Goal: Task Accomplishment & Management: Manage account settings

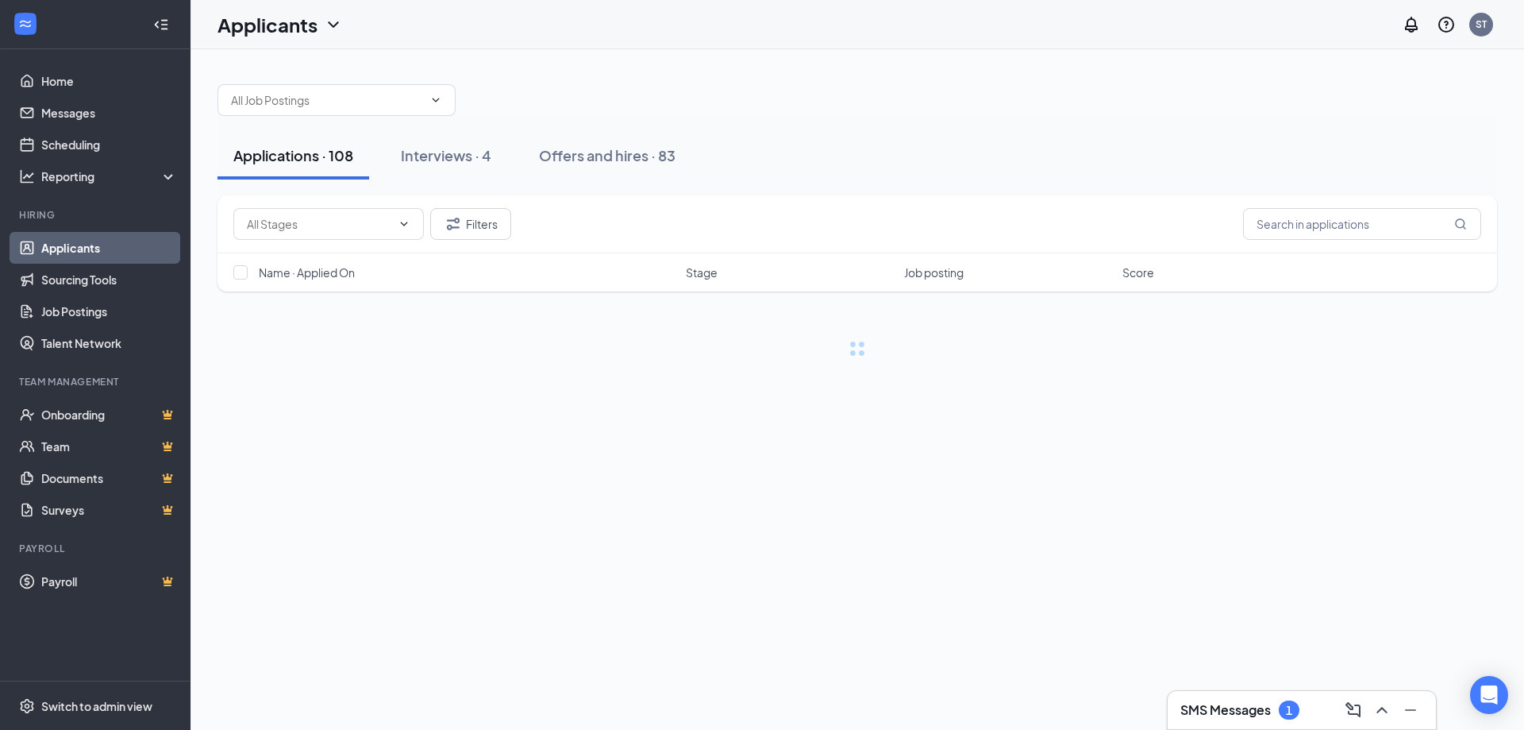
click at [1208, 700] on div "SMS Messages 1" at bounding box center [1240, 709] width 119 height 19
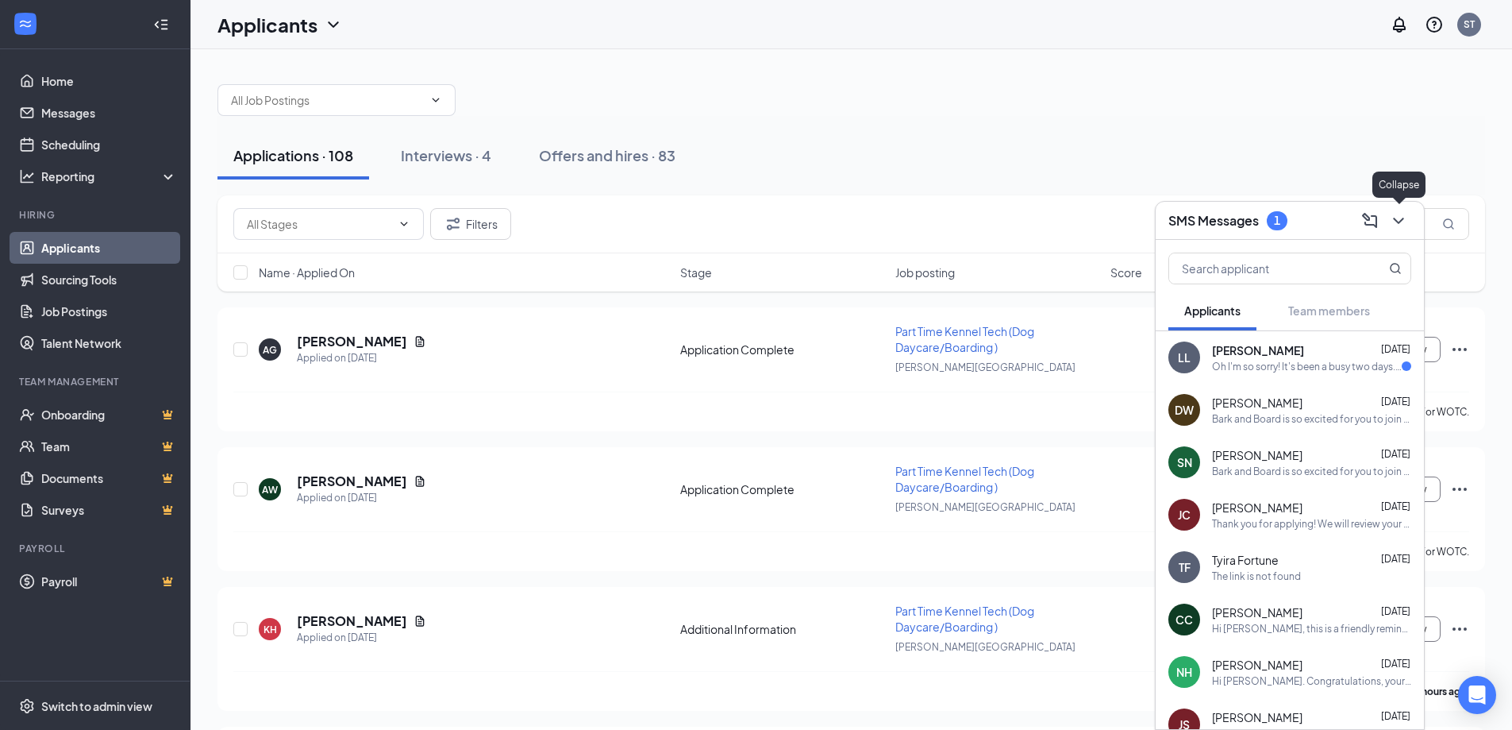
click at [1401, 219] on icon "ChevronDown" at bounding box center [1398, 221] width 10 height 6
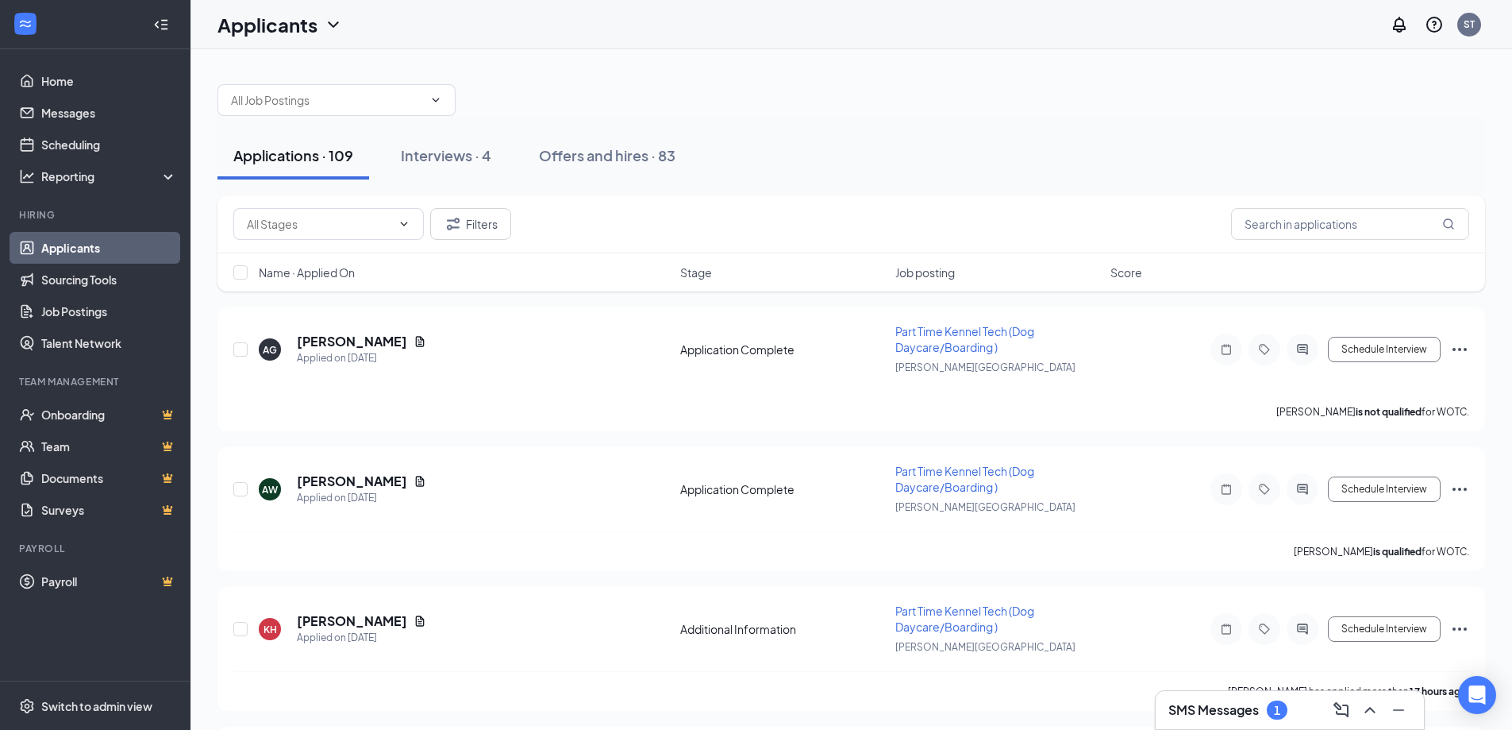
click at [1222, 702] on h3 "SMS Messages" at bounding box center [1214, 709] width 91 height 17
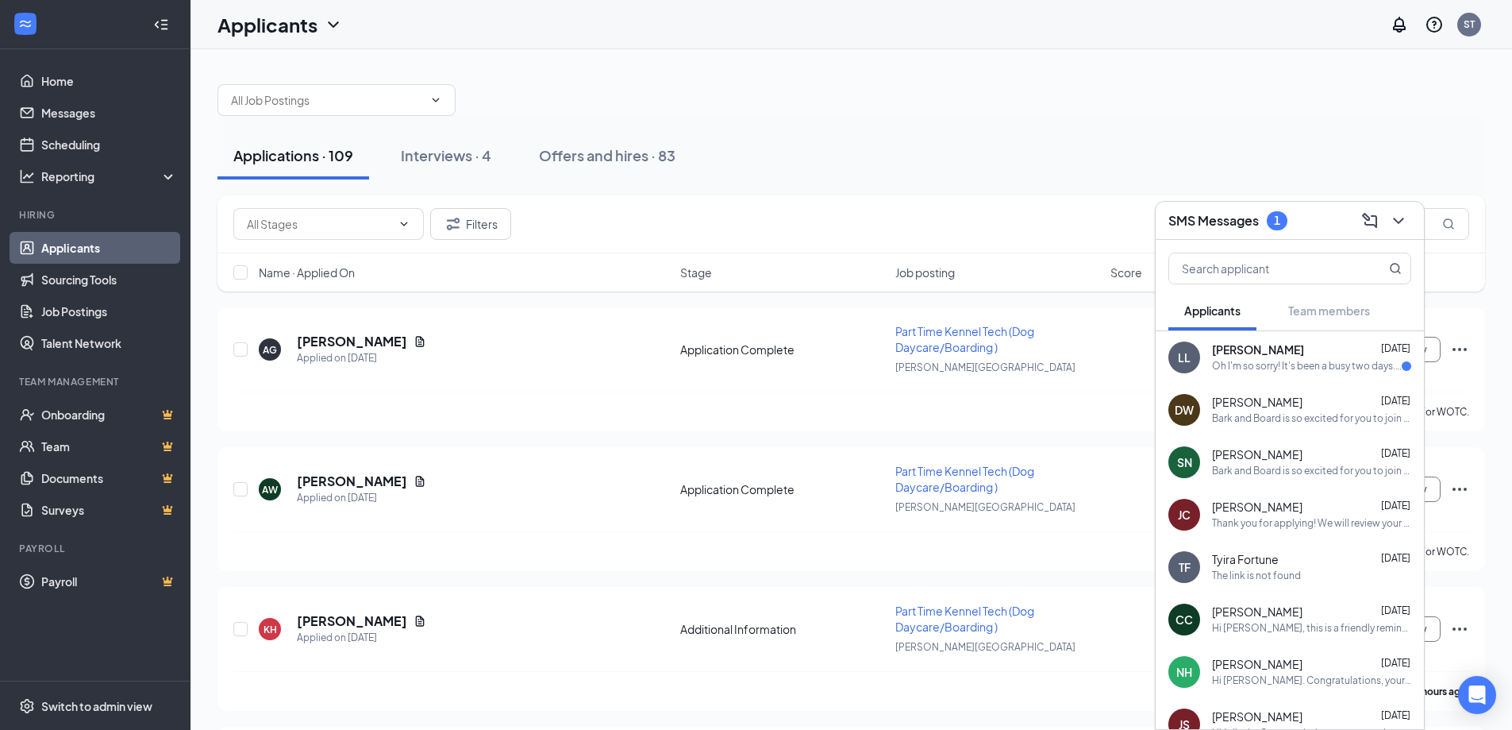
click at [1284, 377] on div "LL [PERSON_NAME] [DATE] Oh I'm so sorry! It's been a busy two days. I very much…" at bounding box center [1290, 357] width 268 height 52
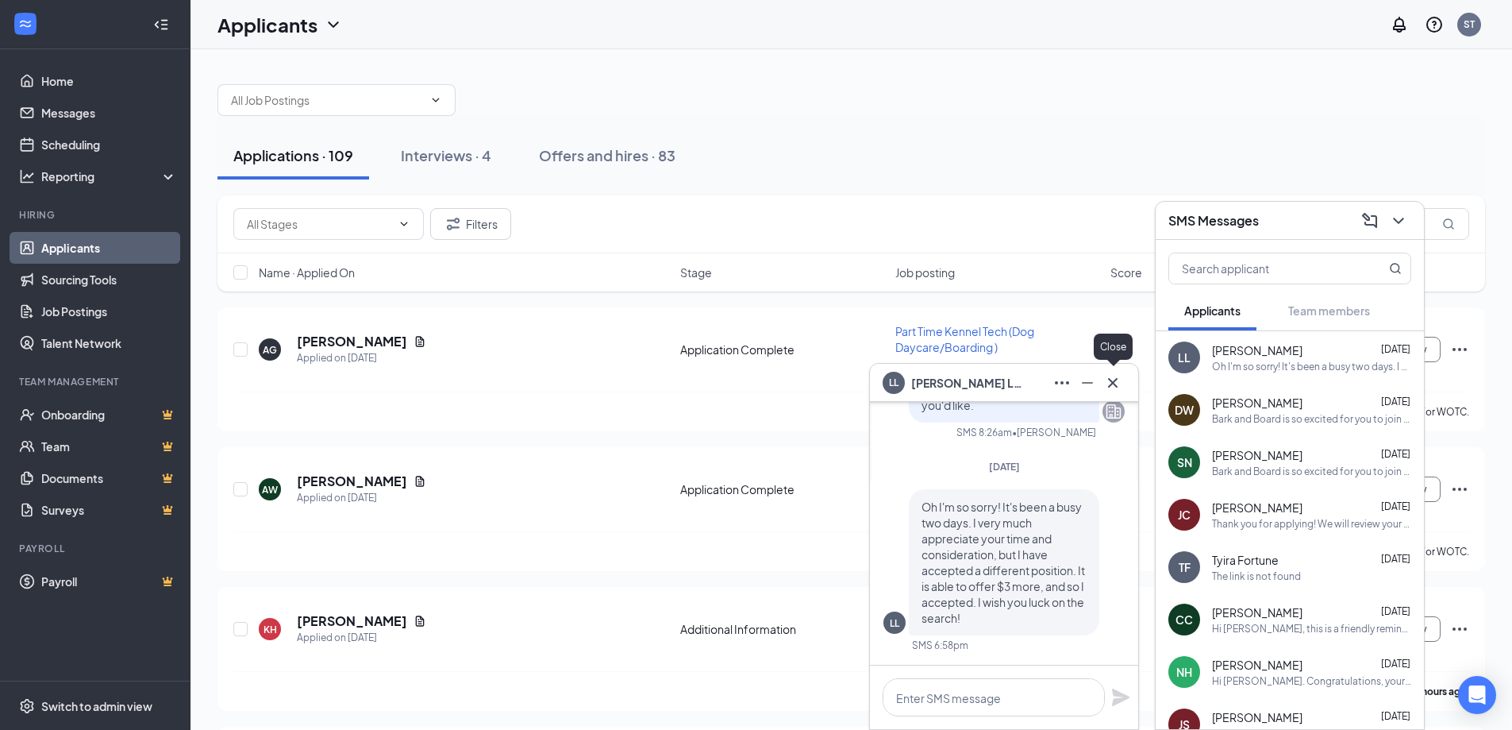
click at [1116, 381] on icon "Cross" at bounding box center [1113, 382] width 19 height 19
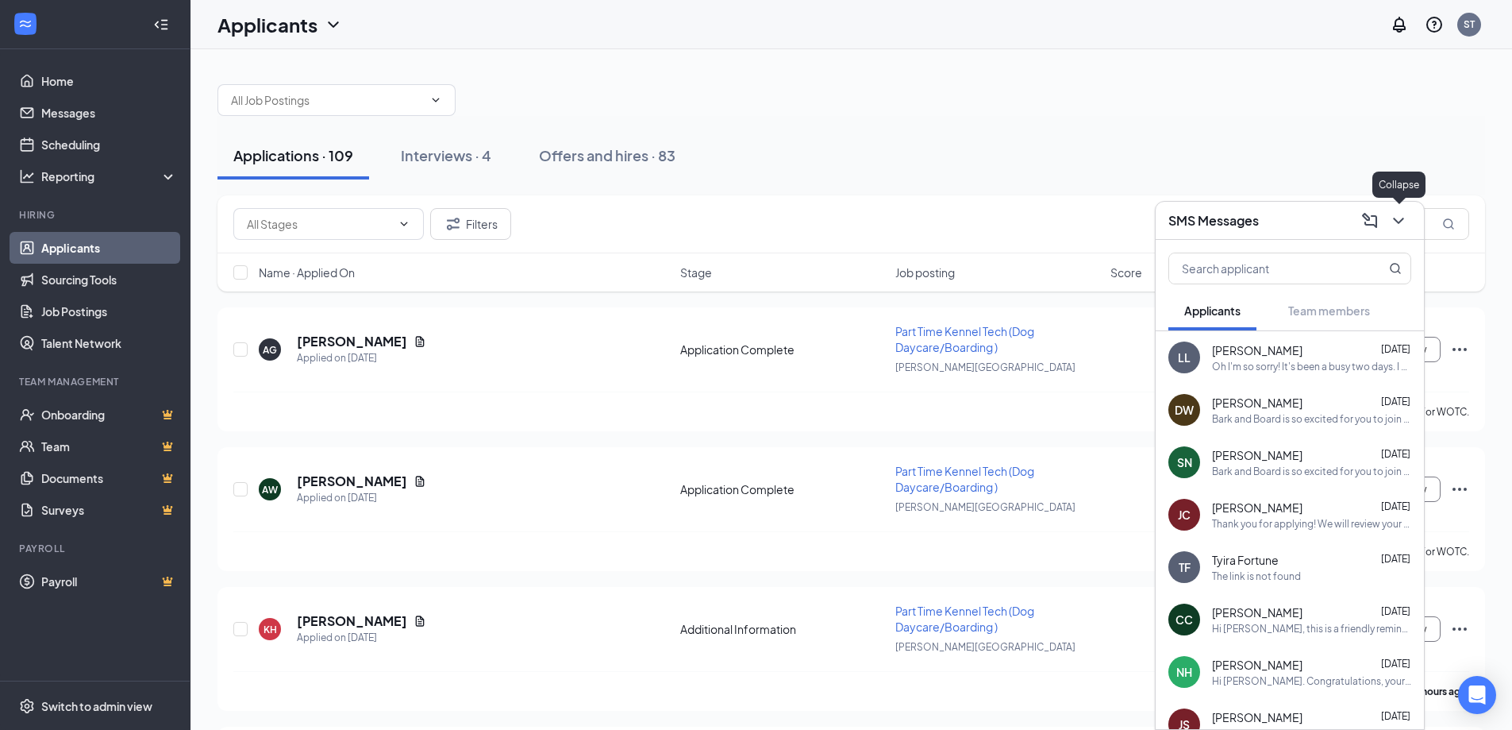
click at [1396, 221] on icon "ChevronDown" at bounding box center [1398, 220] width 19 height 19
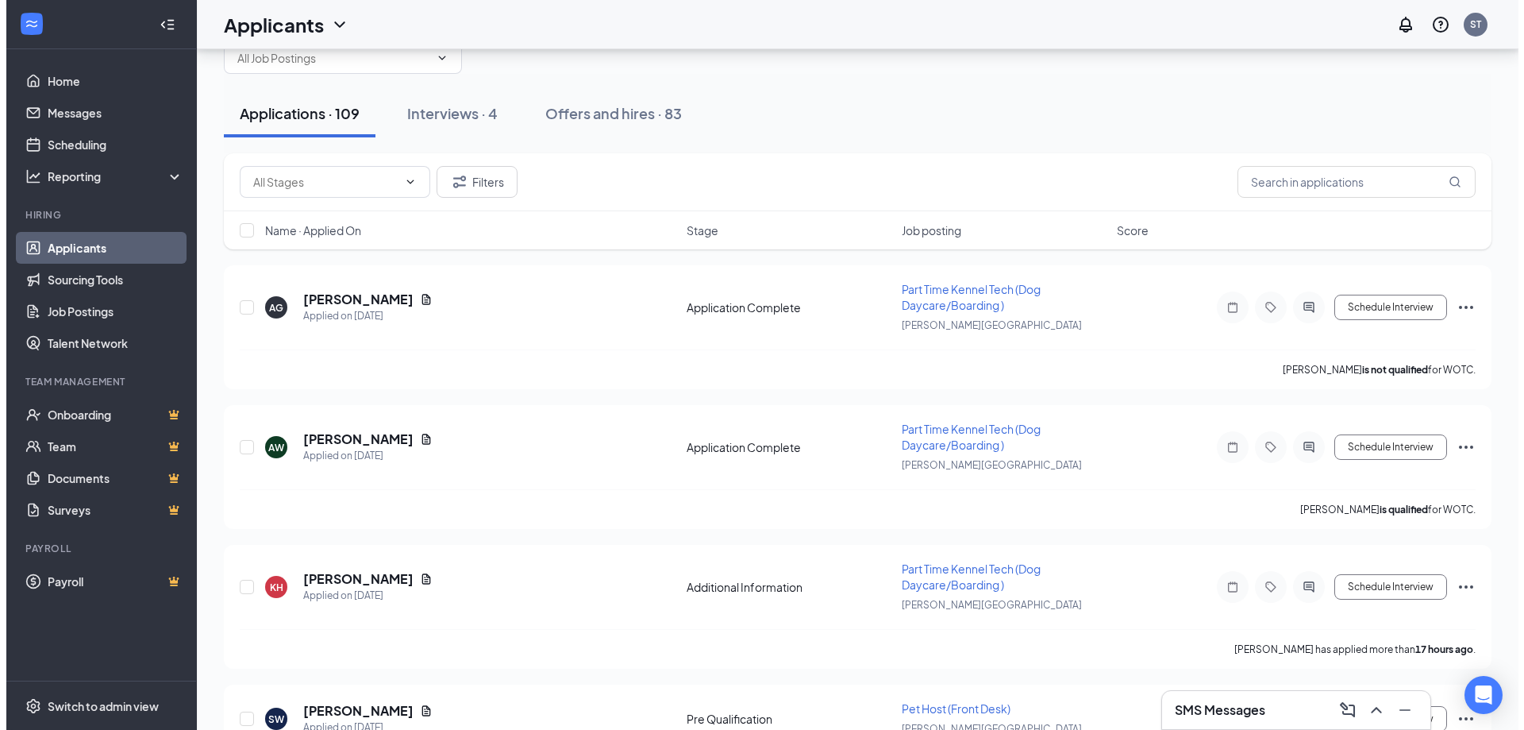
scroll to position [79, 0]
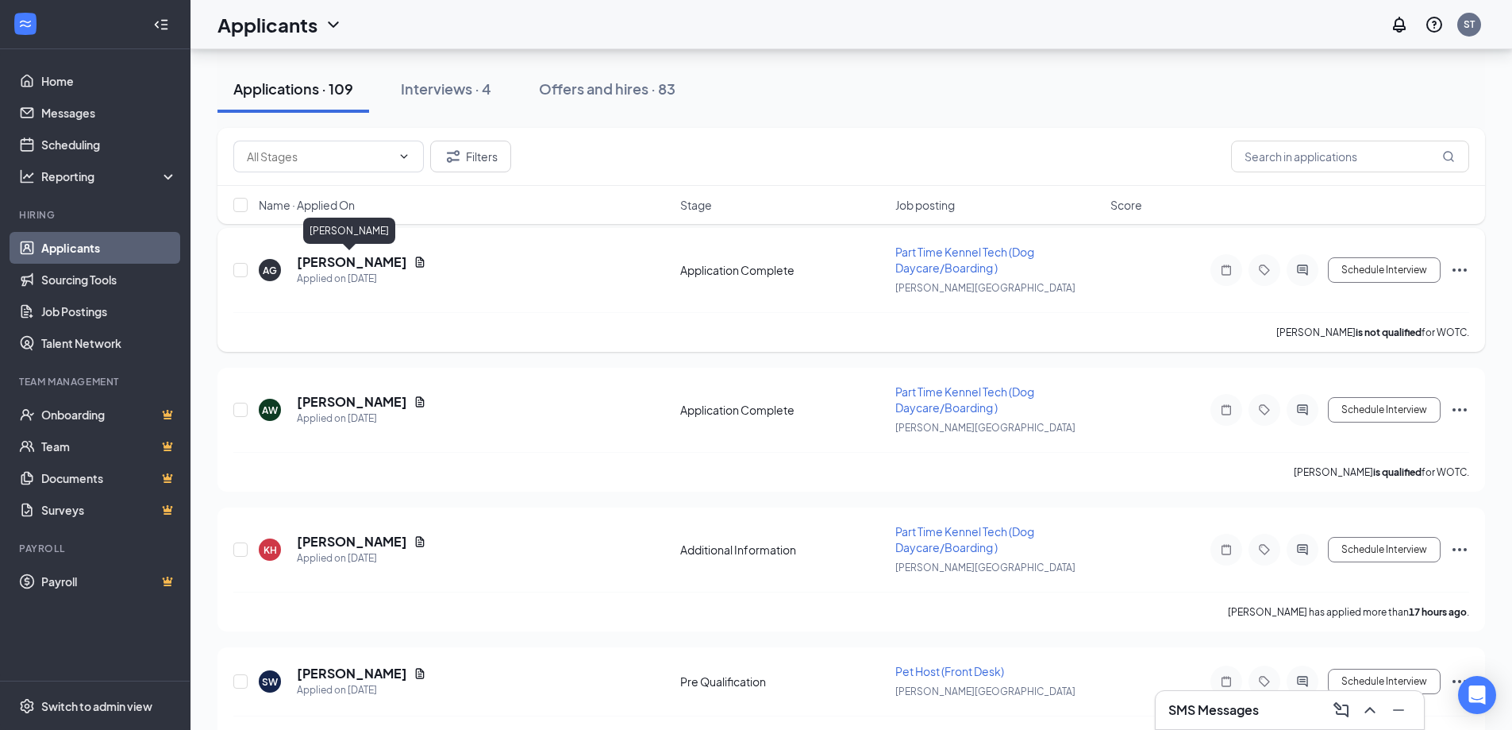
click at [335, 259] on h5 "[PERSON_NAME]" at bounding box center [352, 261] width 110 height 17
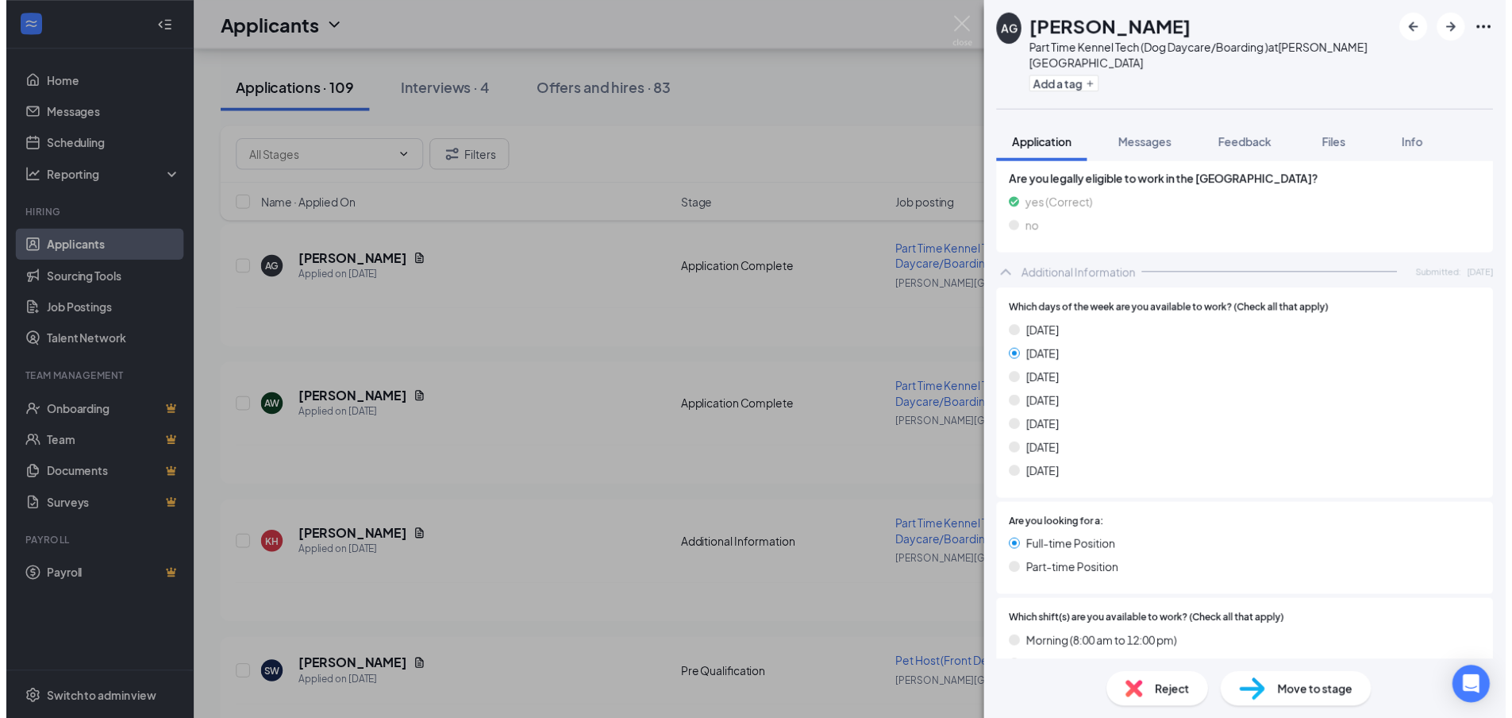
scroll to position [413, 0]
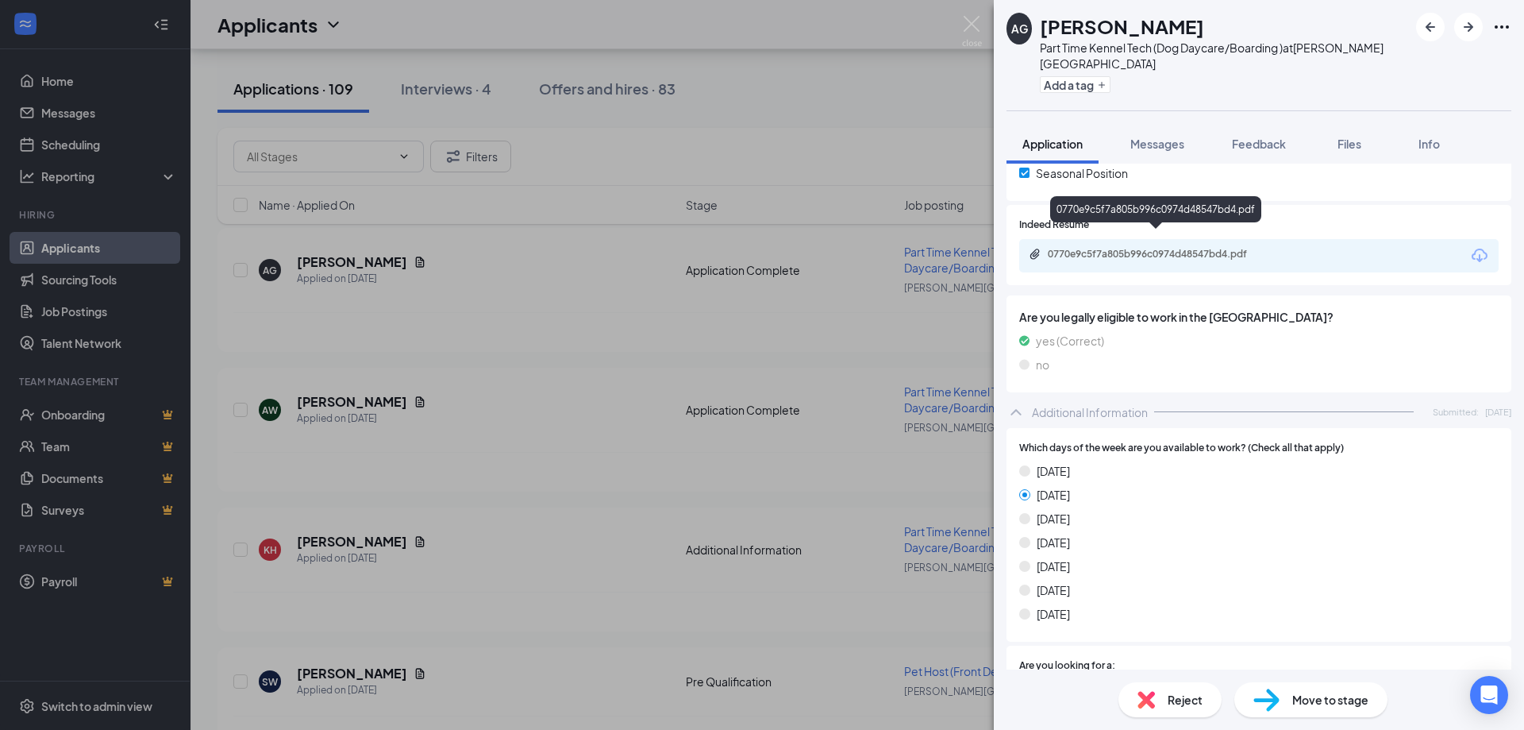
click at [1138, 248] on div "0770e9c5f7a805b996c0974d48547bd4.pdf" at bounding box center [1159, 254] width 222 height 13
click at [970, 30] on img at bounding box center [972, 31] width 20 height 31
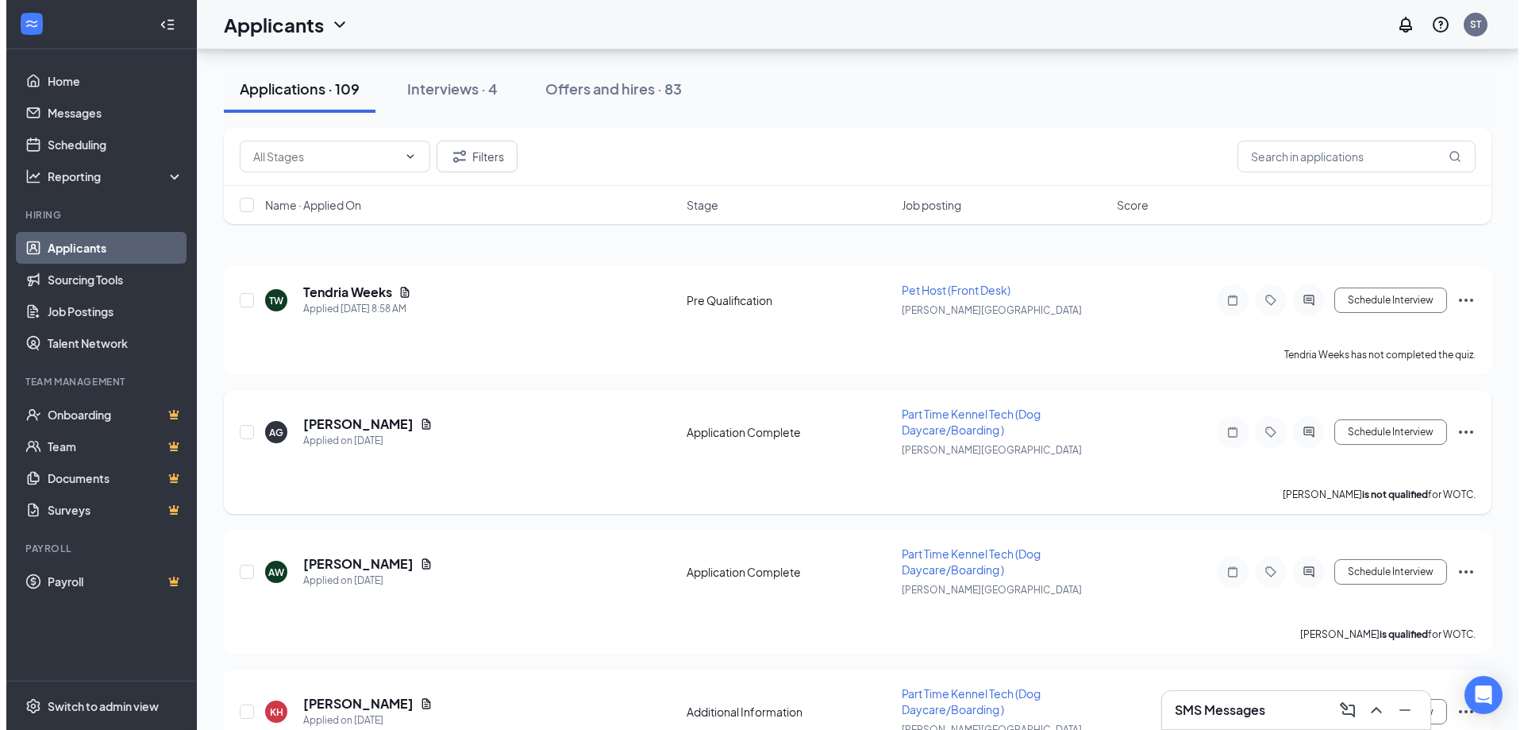
scroll to position [79, 0]
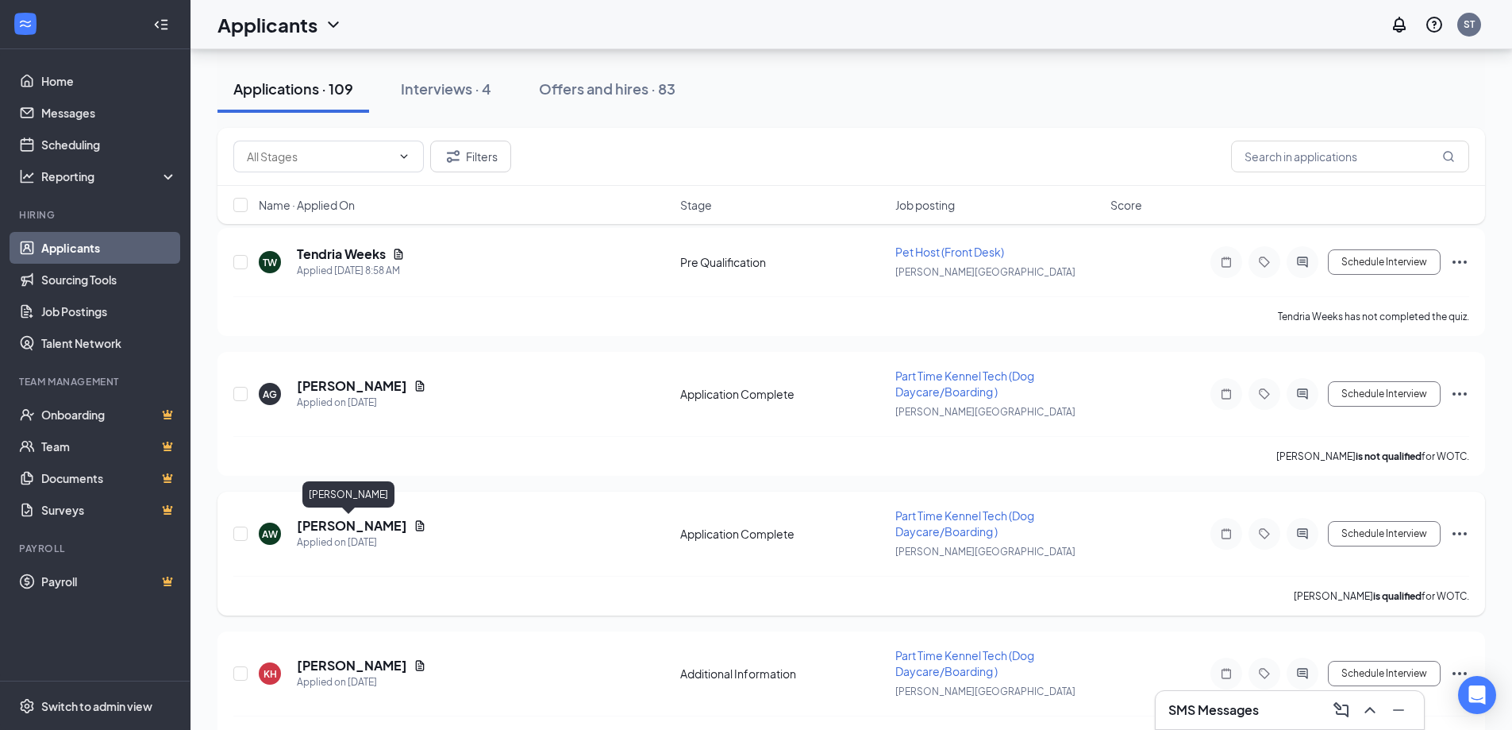
click at [335, 529] on h5 "[PERSON_NAME]" at bounding box center [352, 525] width 110 height 17
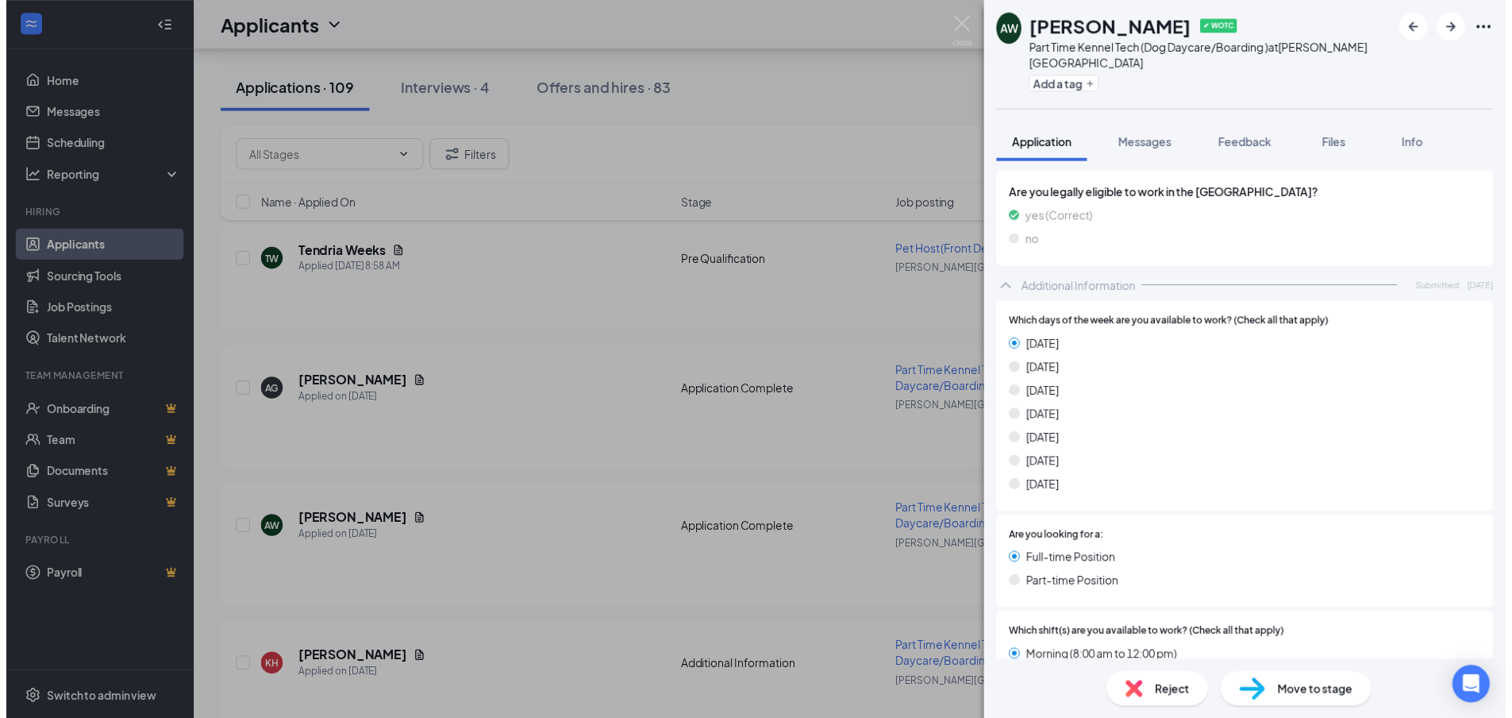
scroll to position [476, 0]
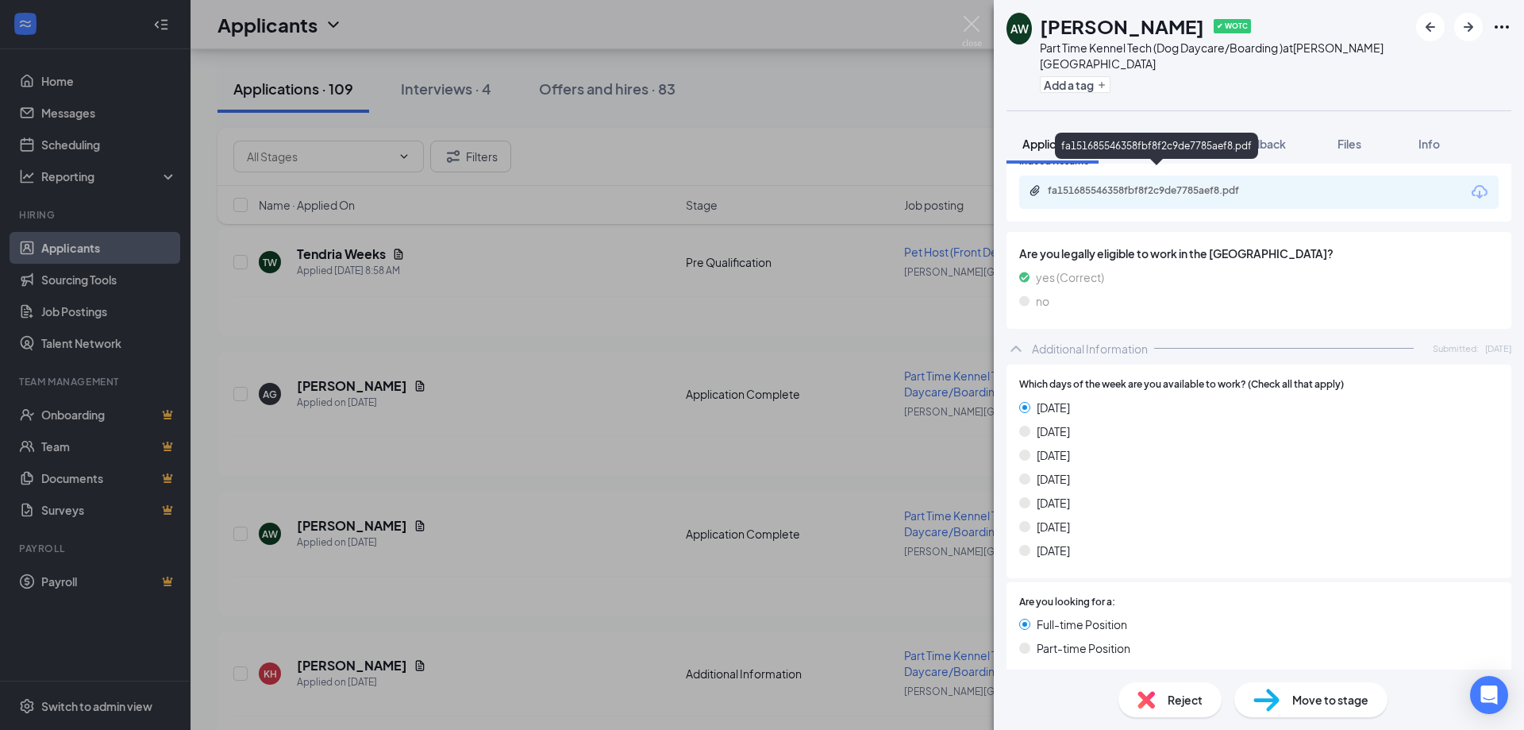
click at [1130, 184] on div "fa151685546358fbf8f2c9de7785aef8.pdf" at bounding box center [1157, 191] width 257 height 15
click at [956, 18] on div "AW [PERSON_NAME] ✔ WOTC Part Time Kennel Tech (Dog Daycare/Boarding ) at [PERSO…" at bounding box center [762, 365] width 1524 height 730
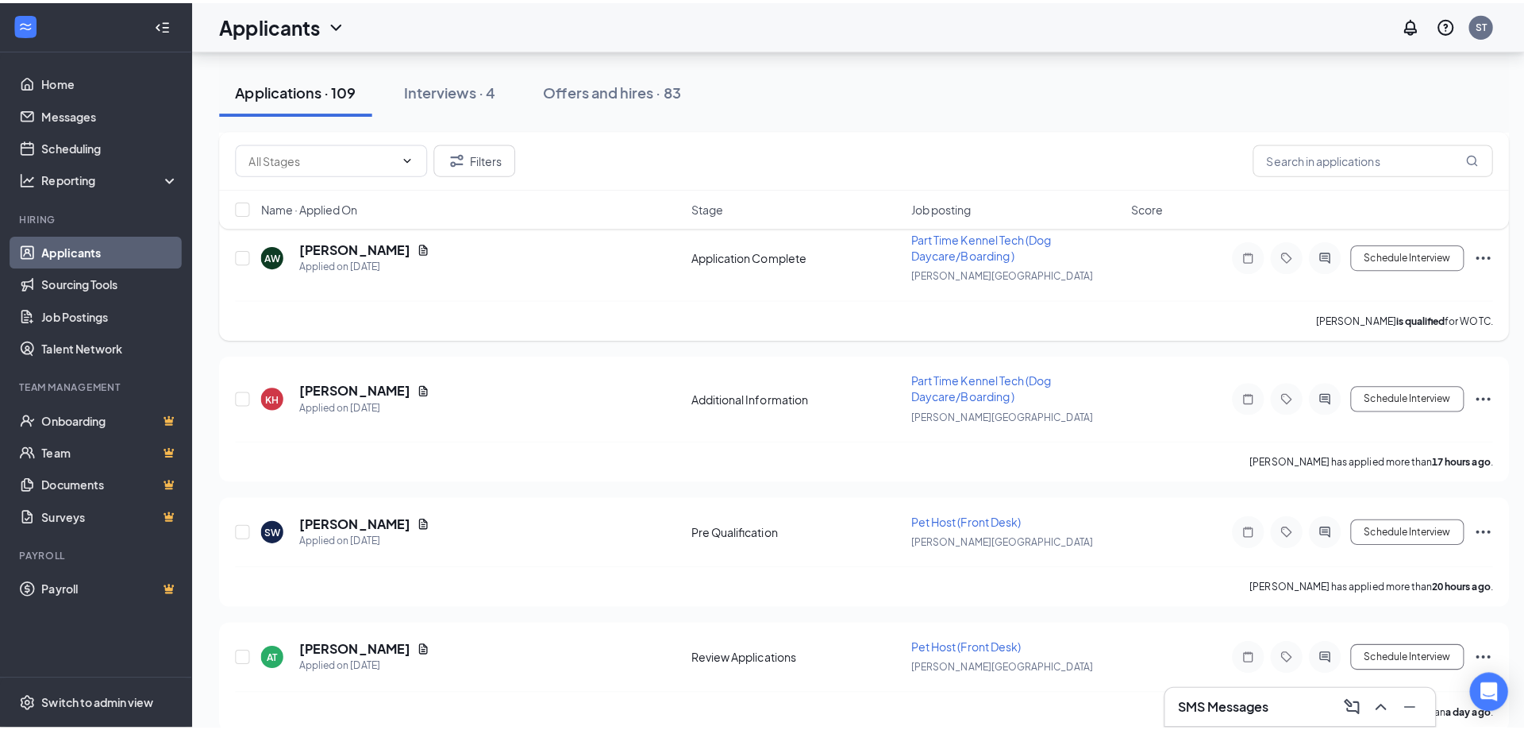
scroll to position [397, 0]
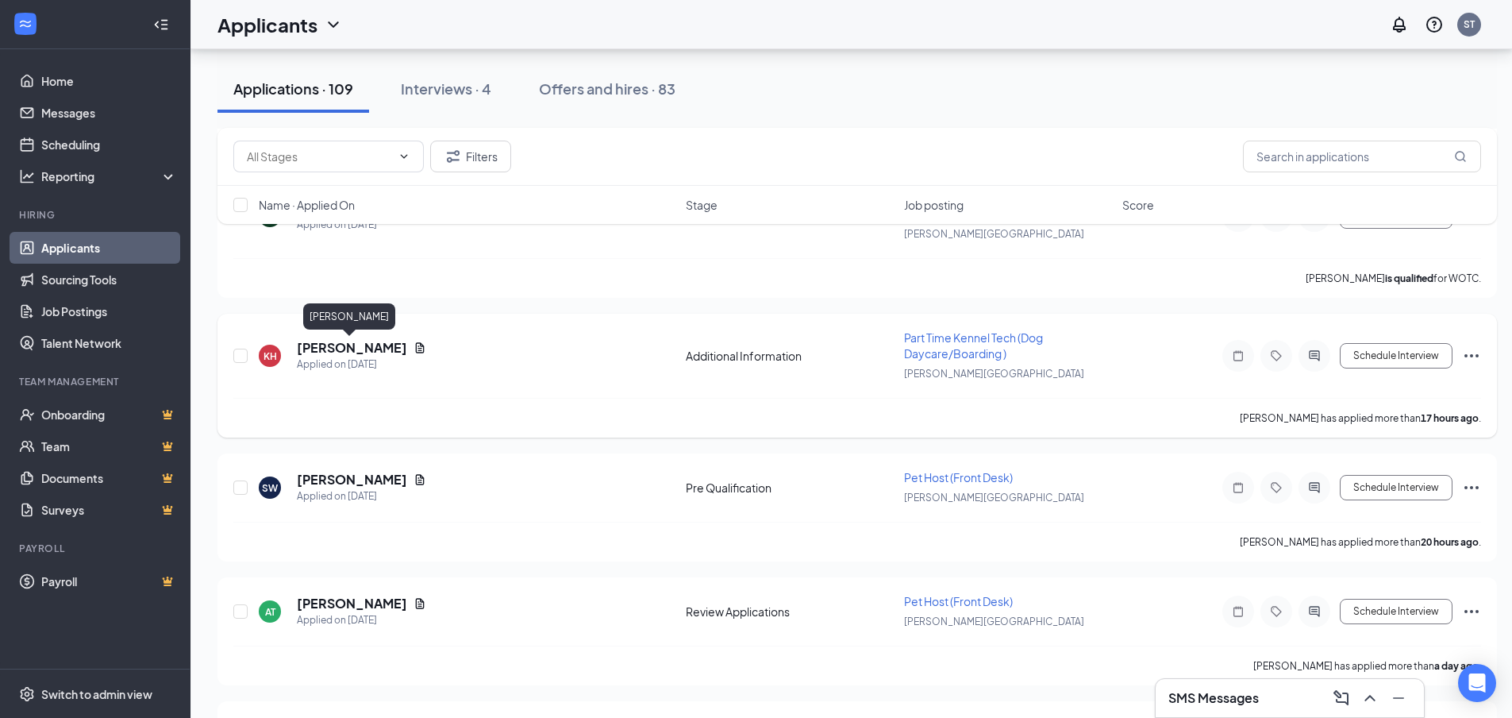
click at [316, 352] on h5 "[PERSON_NAME]" at bounding box center [352, 347] width 110 height 17
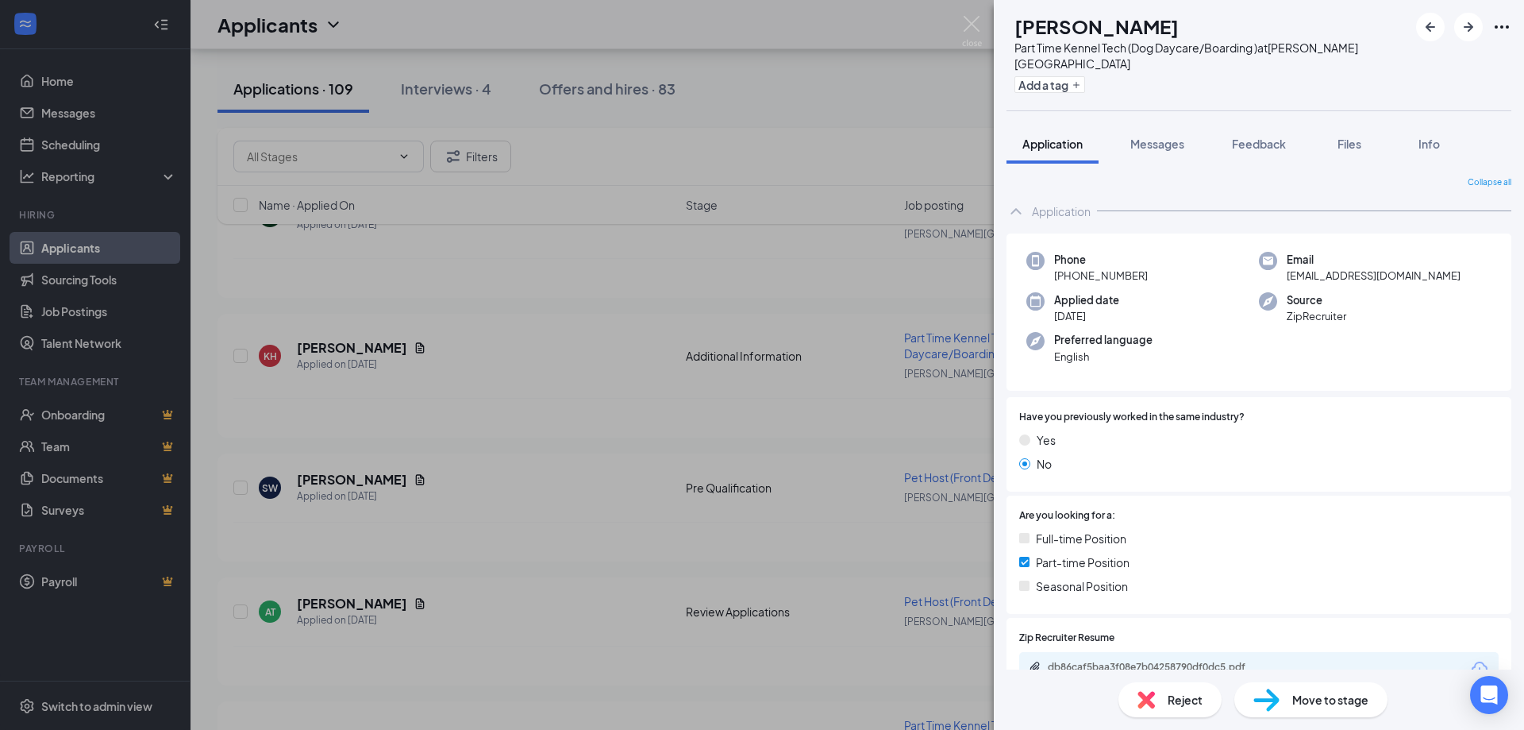
scroll to position [145, 0]
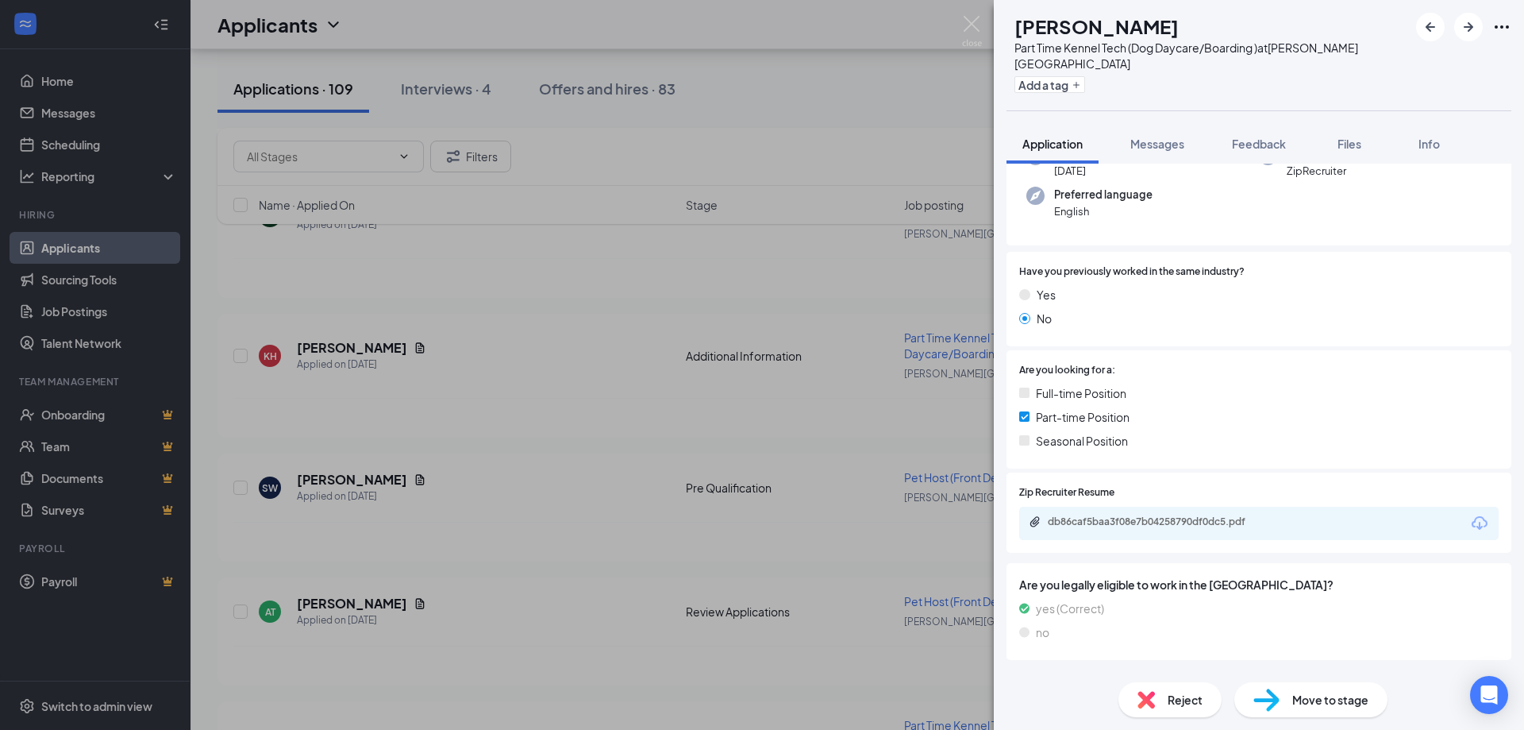
click at [1165, 518] on div "db86caf5baa3f08e7b04258790df0dc5.pdf" at bounding box center [1259, 523] width 480 height 33
click at [1165, 515] on div "db86caf5baa3f08e7b04258790df0dc5.pdf" at bounding box center [1159, 521] width 222 height 13
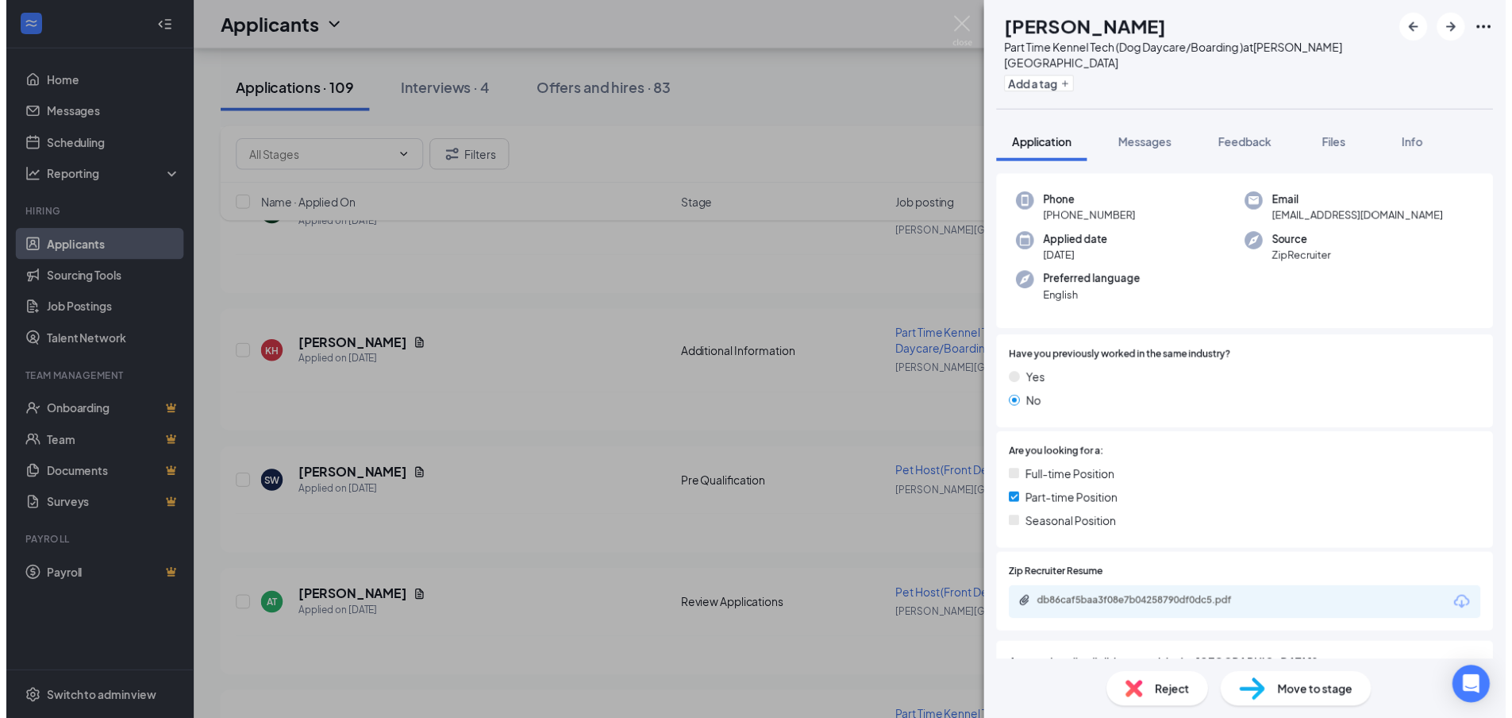
scroll to position [156, 0]
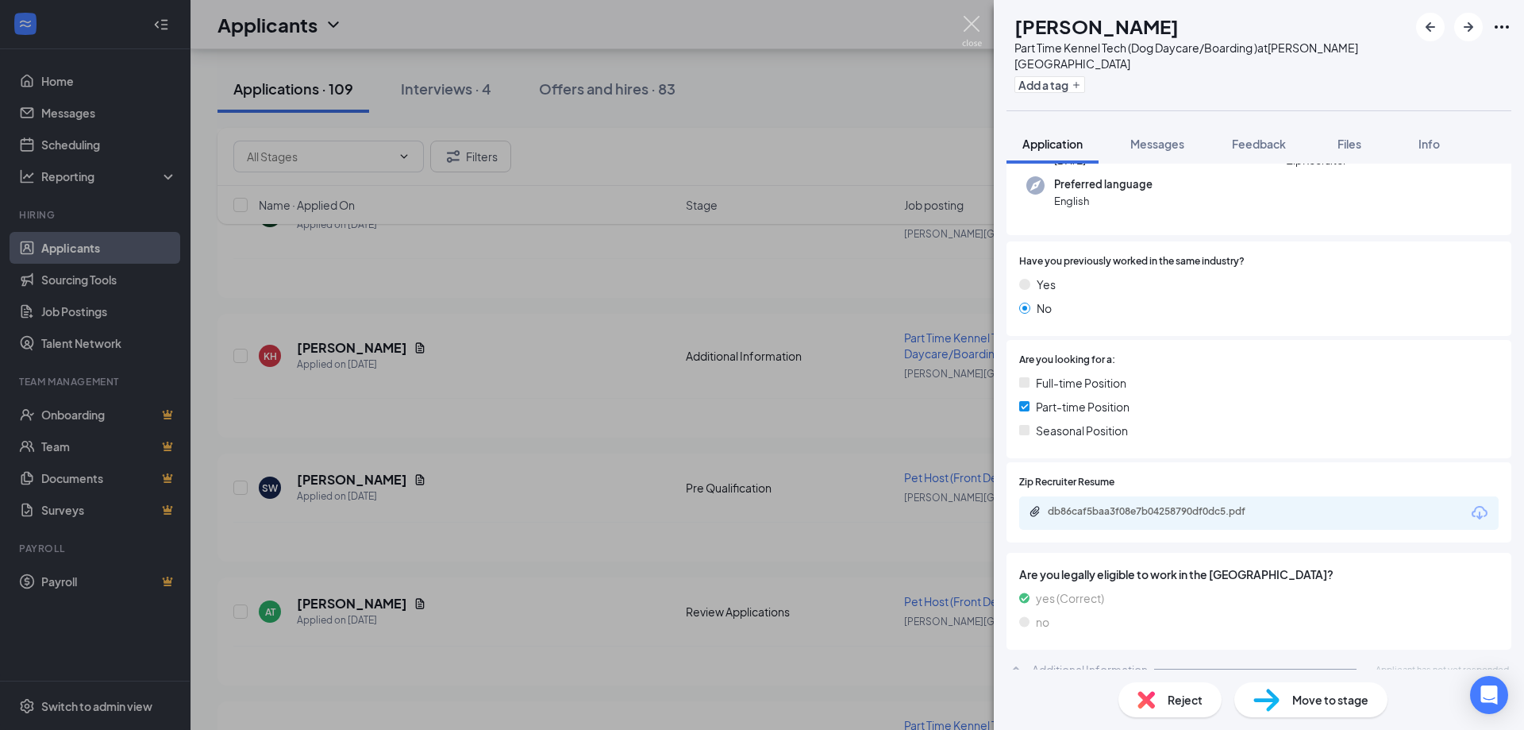
click at [972, 26] on img at bounding box center [972, 31] width 20 height 31
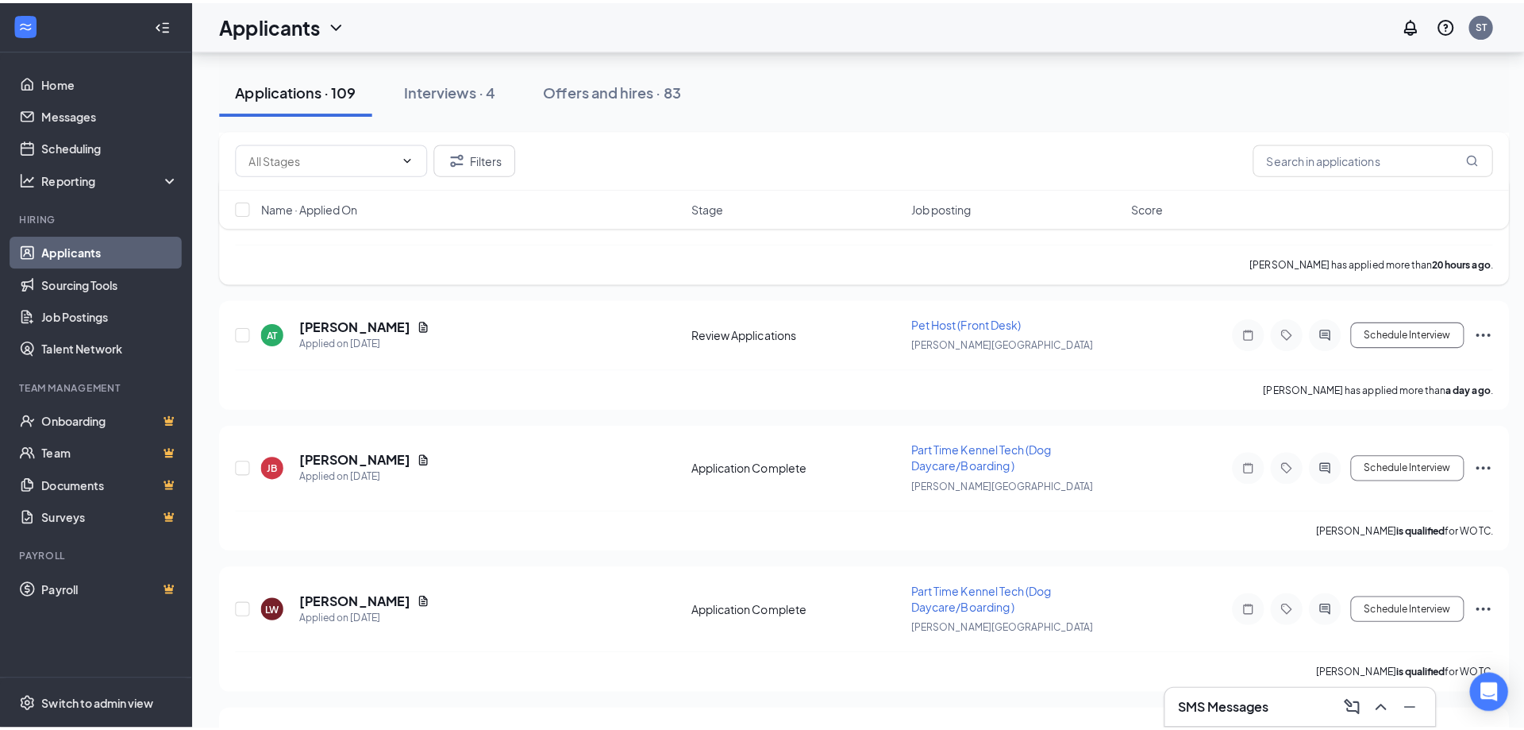
scroll to position [715, 0]
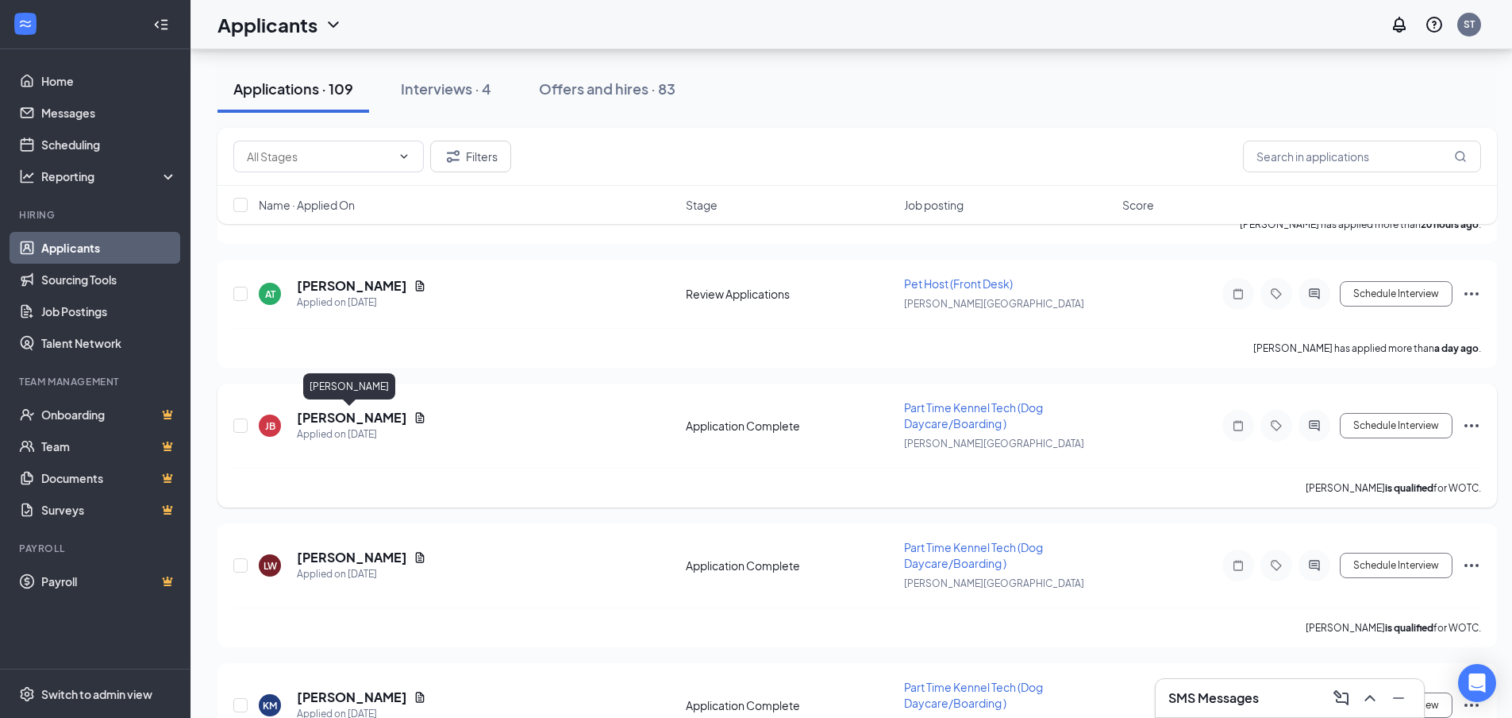
click at [325, 411] on h5 "[PERSON_NAME]" at bounding box center [352, 417] width 110 height 17
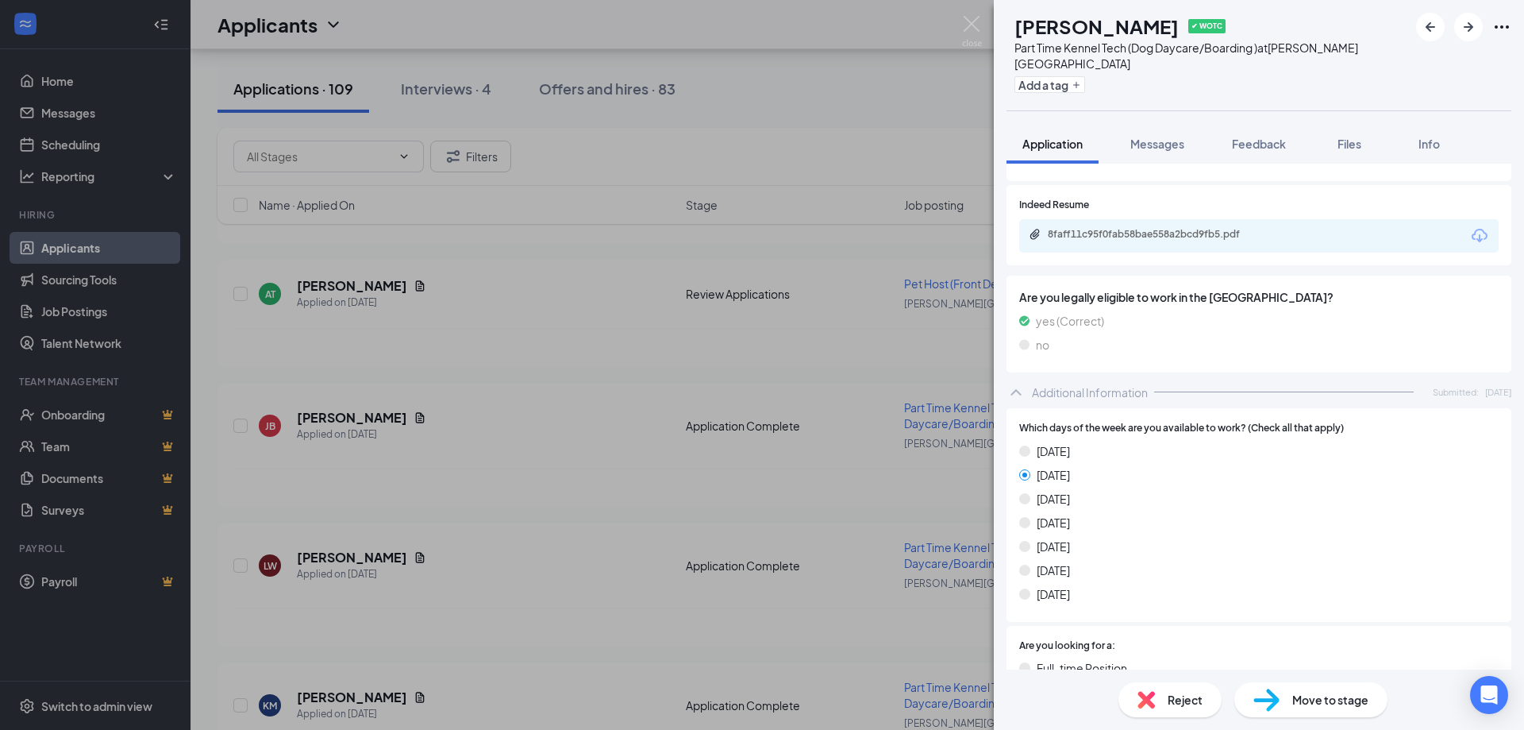
scroll to position [413, 0]
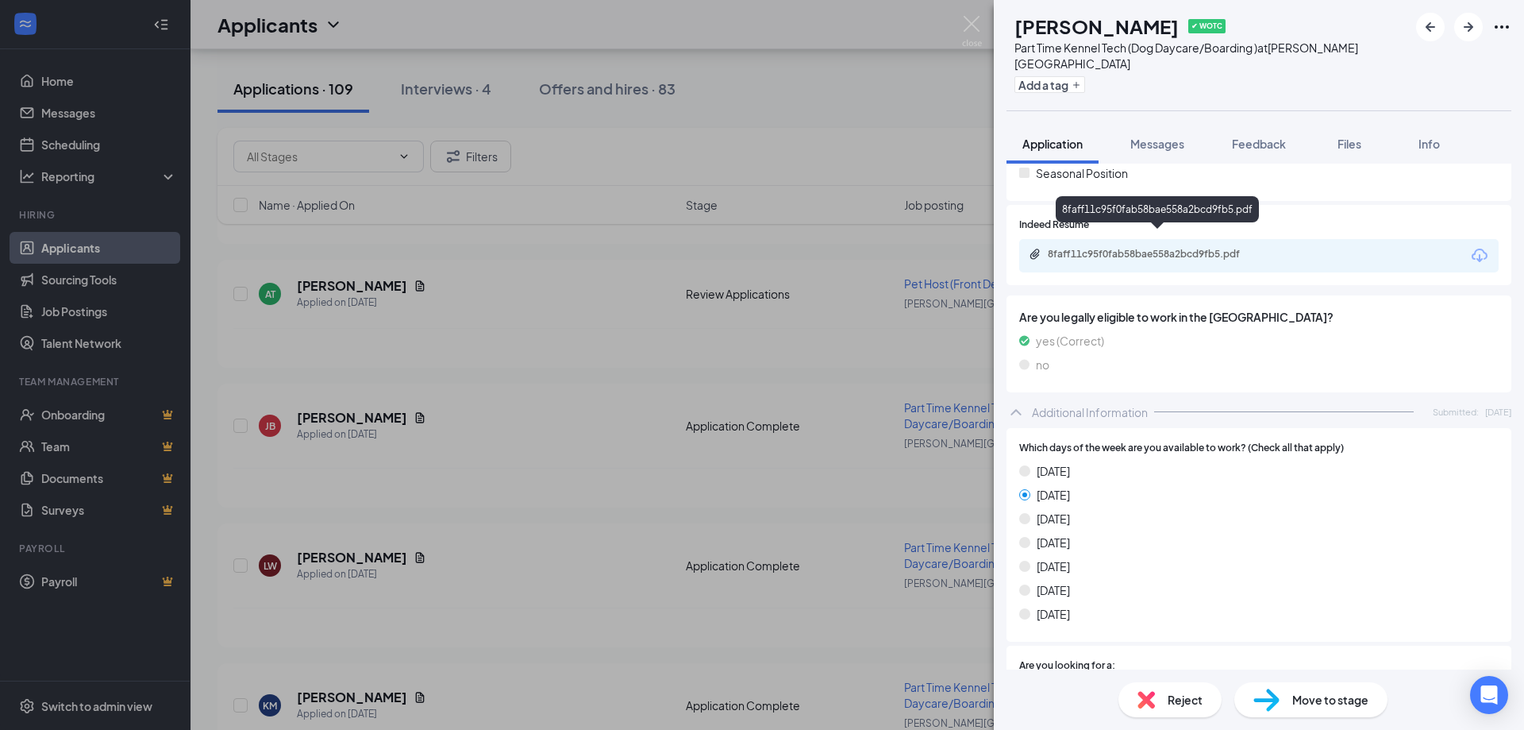
click at [1165, 248] on div "8faff11c95f0fab58bae558a2bcd9fb5.pdf" at bounding box center [1159, 254] width 222 height 13
click at [972, 26] on img at bounding box center [972, 31] width 20 height 31
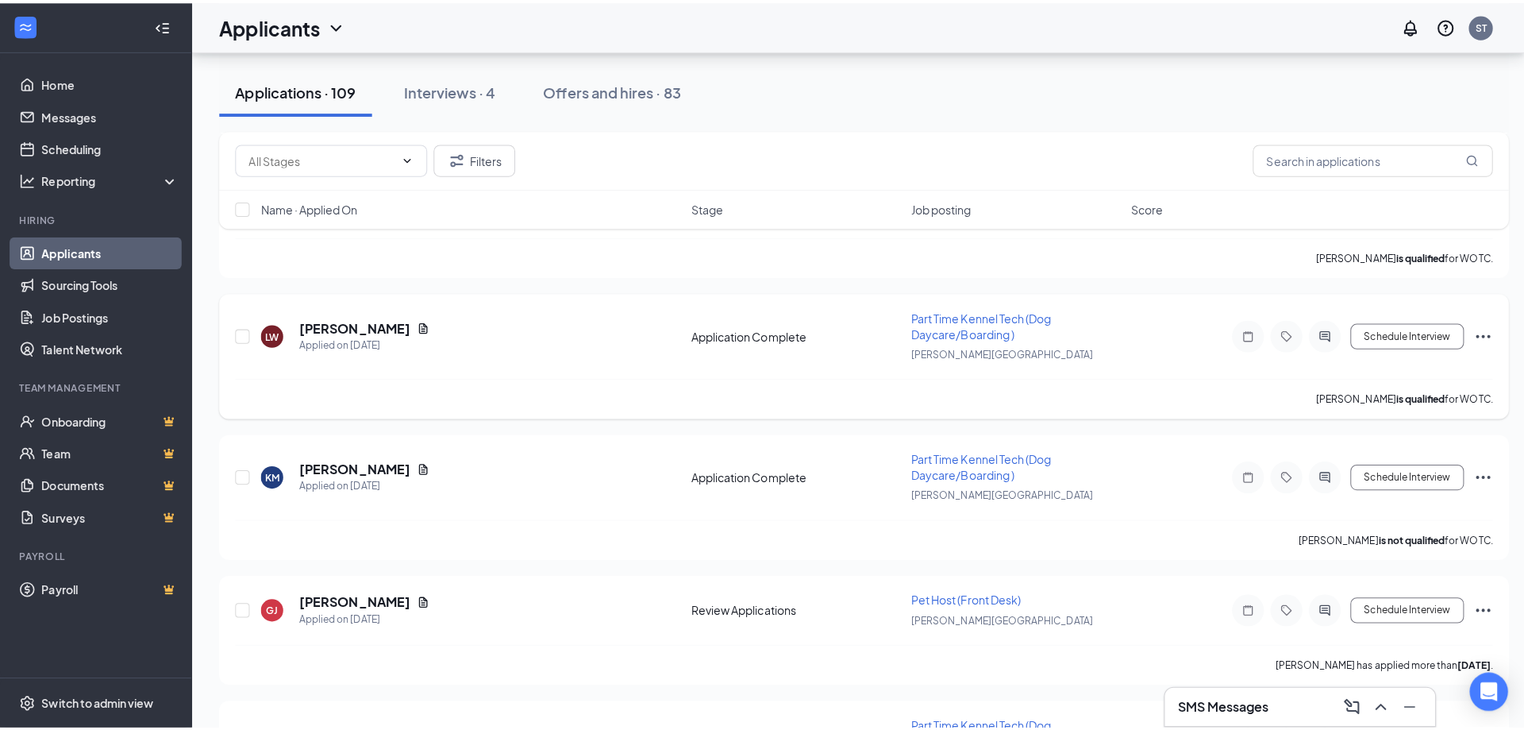
scroll to position [953, 0]
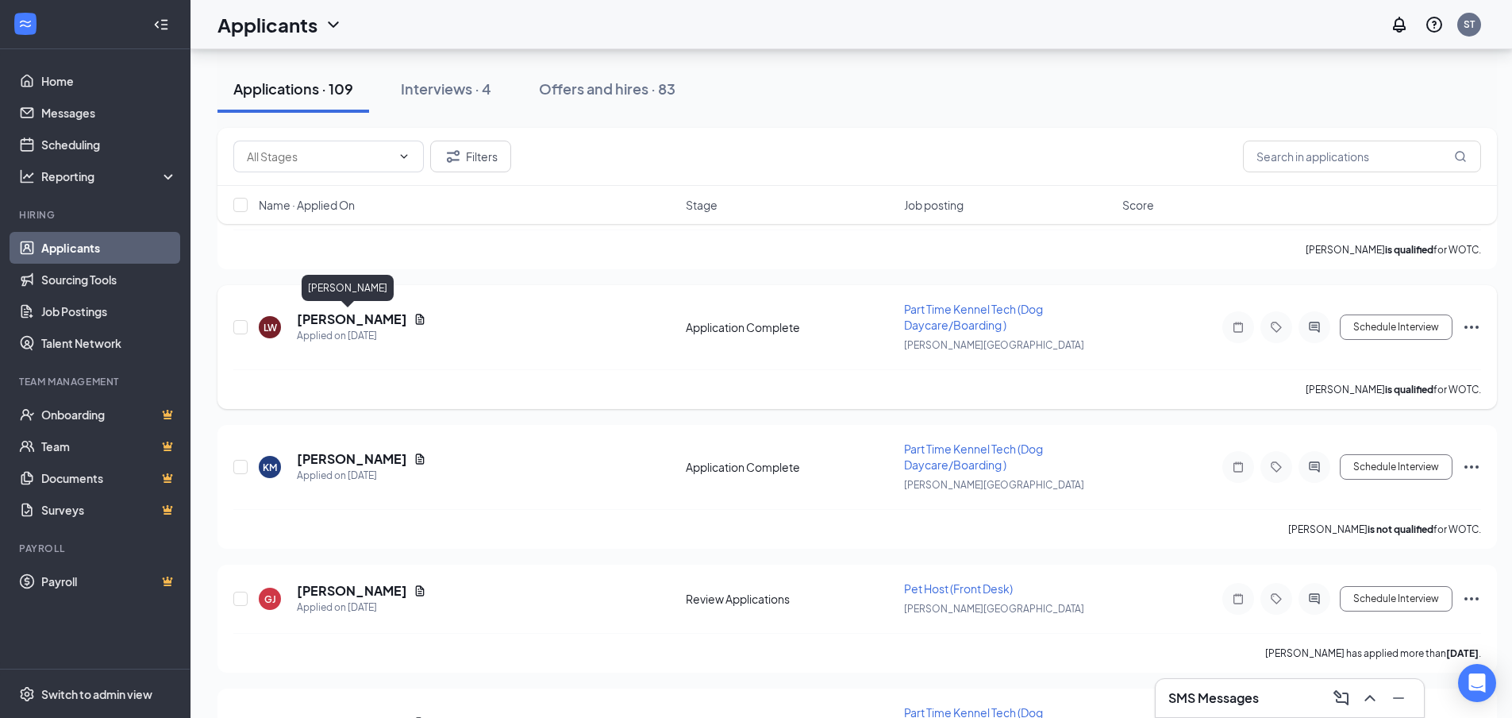
click at [321, 313] on h5 "[PERSON_NAME]" at bounding box center [352, 318] width 110 height 17
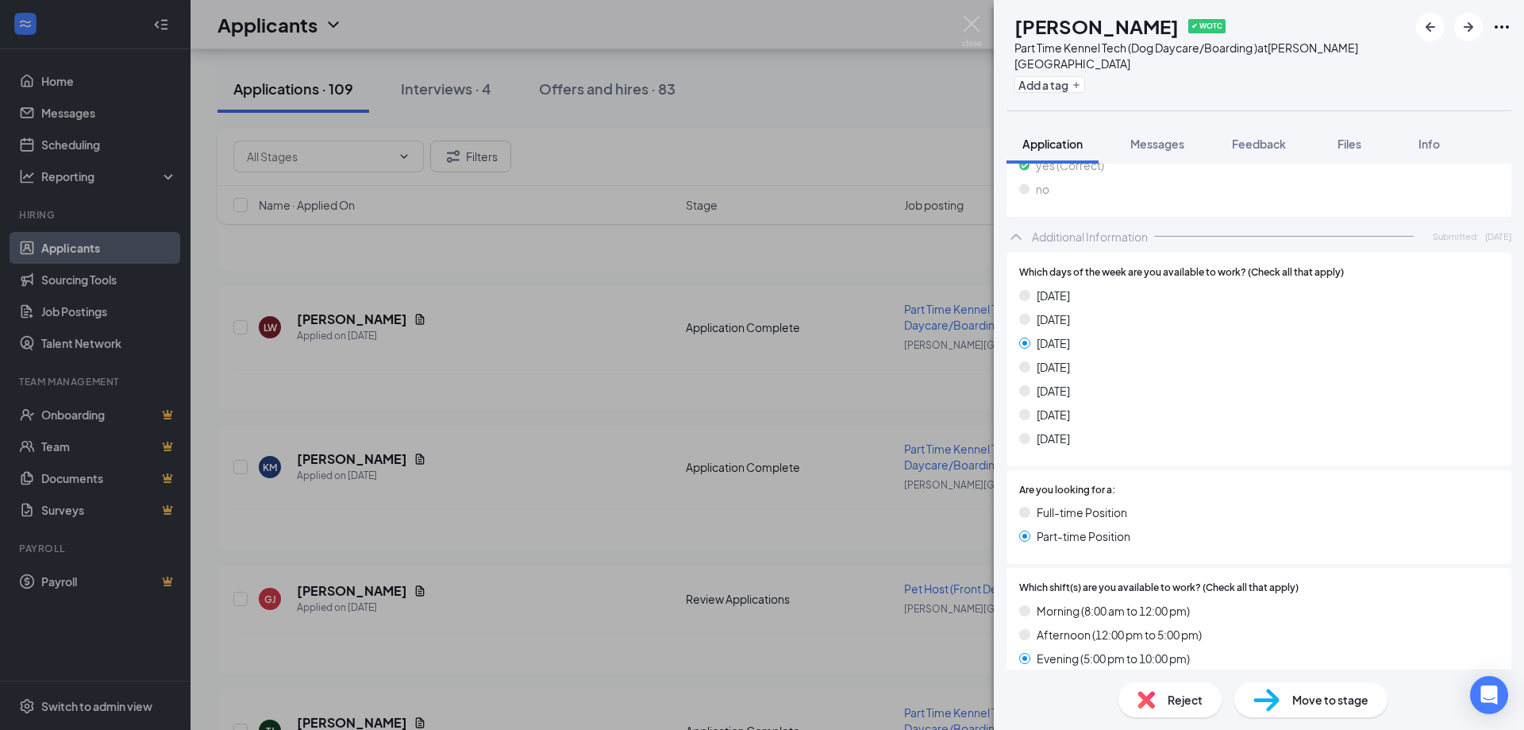
scroll to position [457, 0]
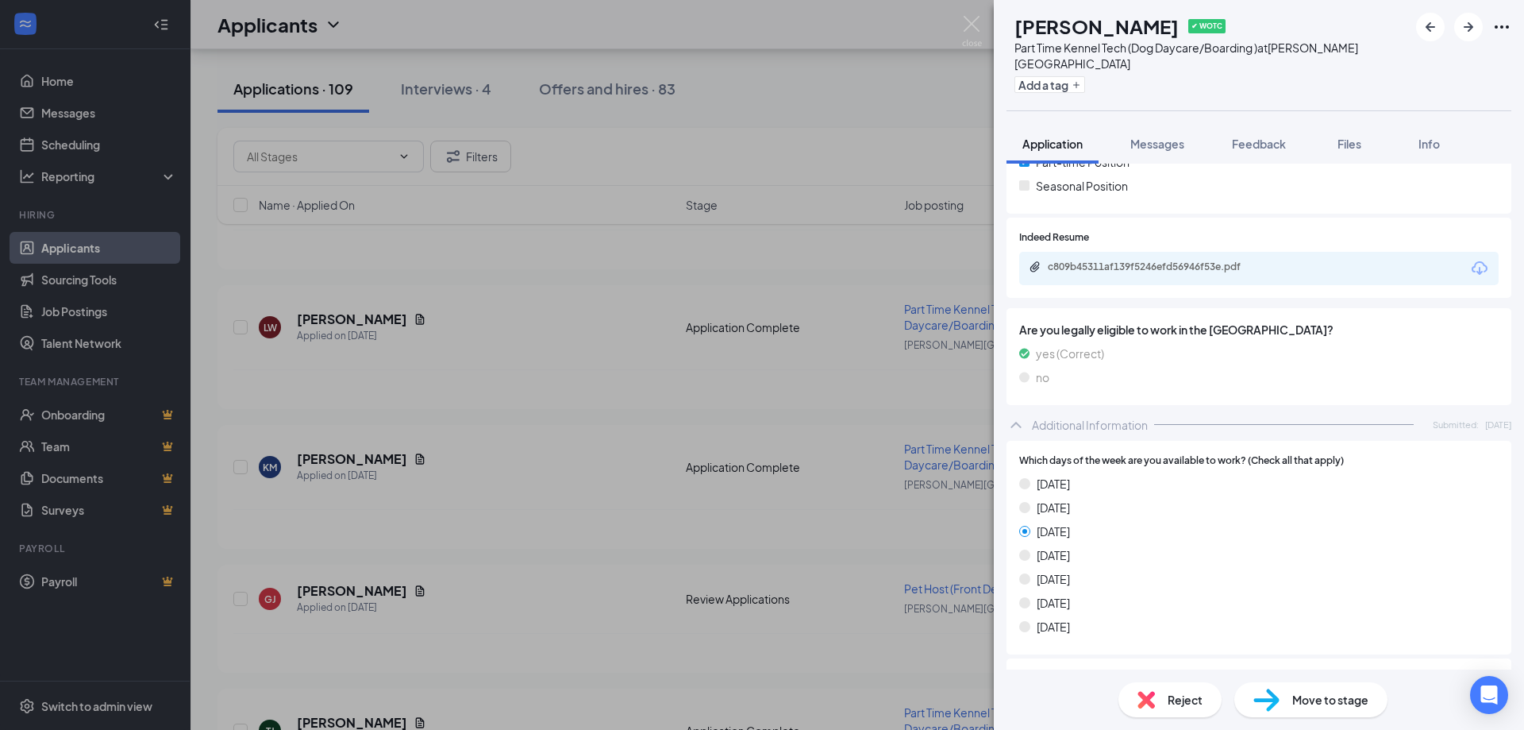
click at [1143, 260] on div "c809b45311af139f5246efd56946f53e.pdf" at bounding box center [1159, 266] width 222 height 13
click at [974, 26] on img at bounding box center [972, 31] width 20 height 31
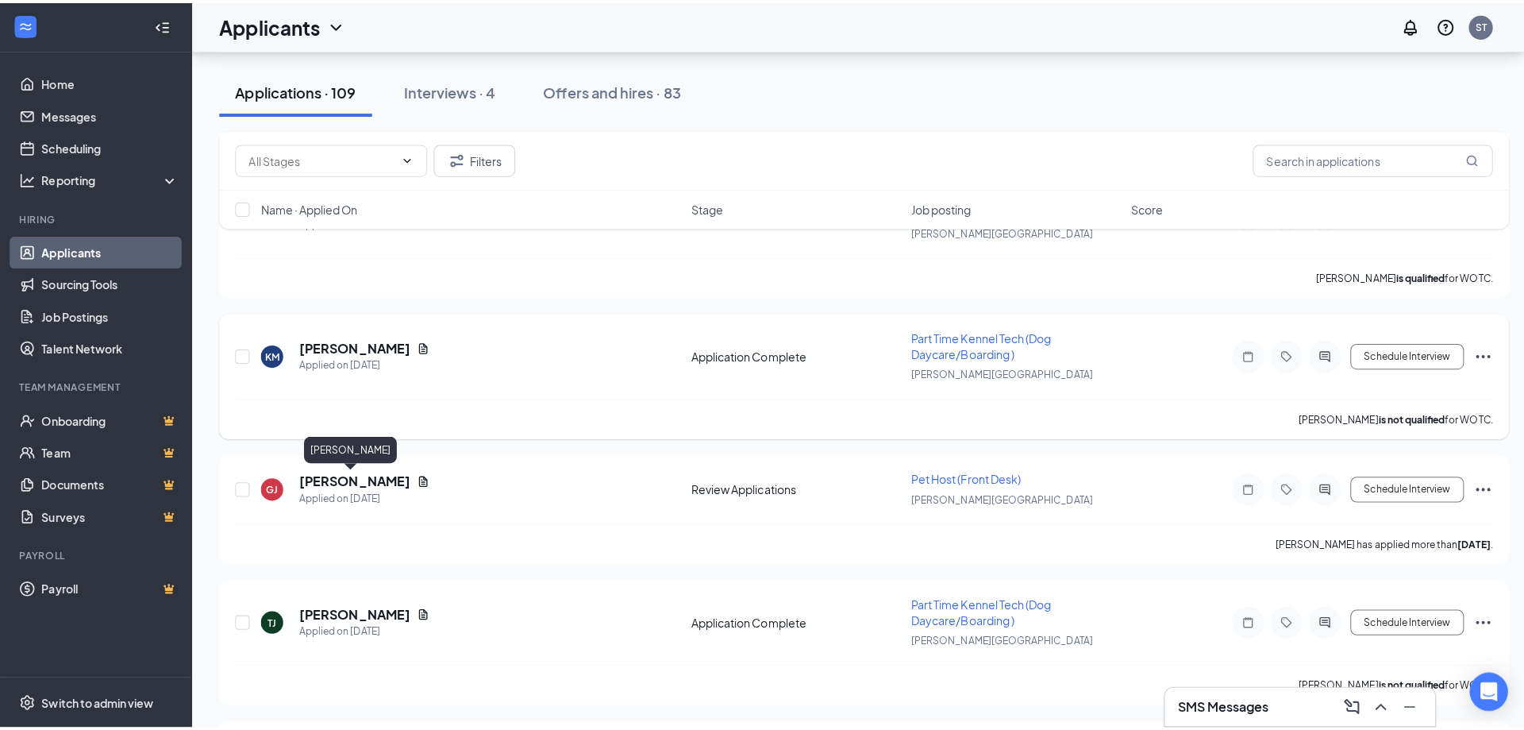
scroll to position [1032, 0]
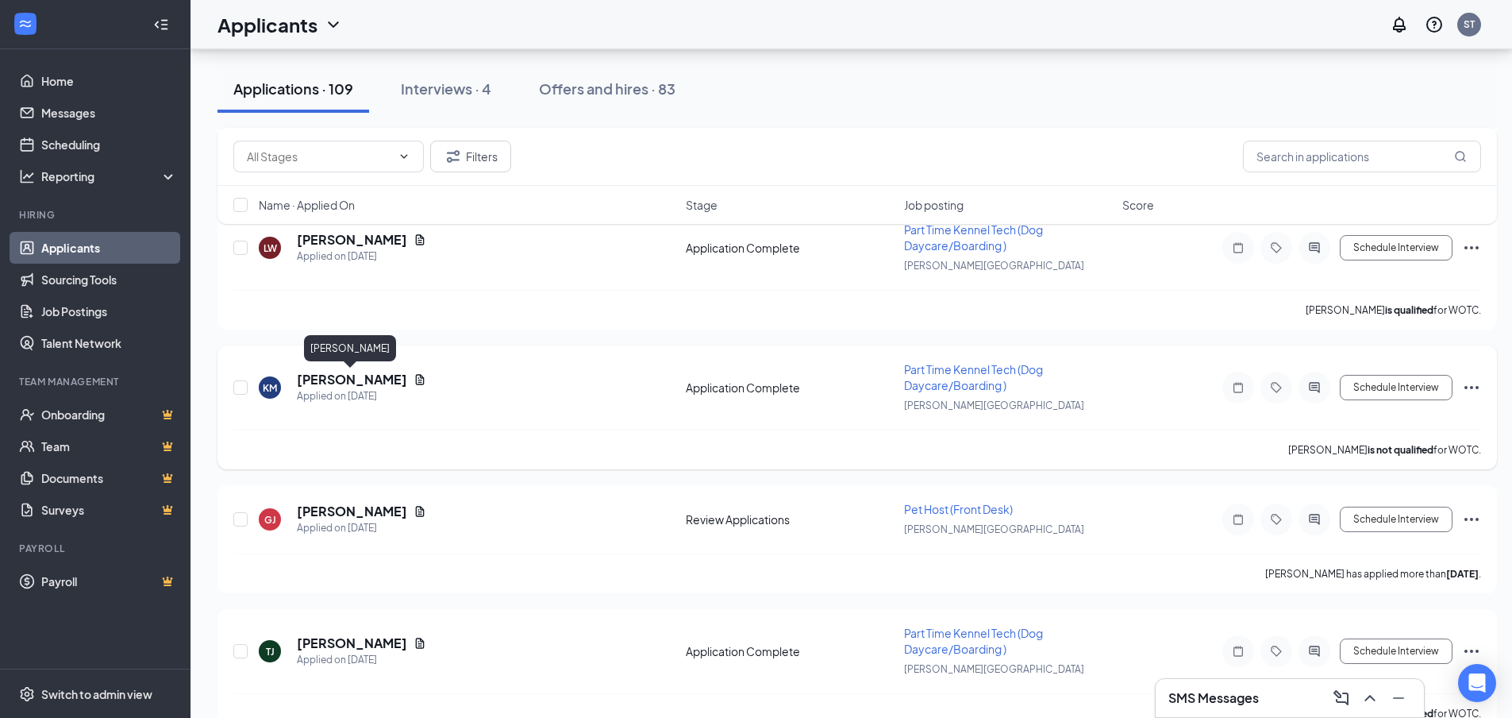
click at [346, 380] on h5 "[PERSON_NAME]" at bounding box center [352, 379] width 110 height 17
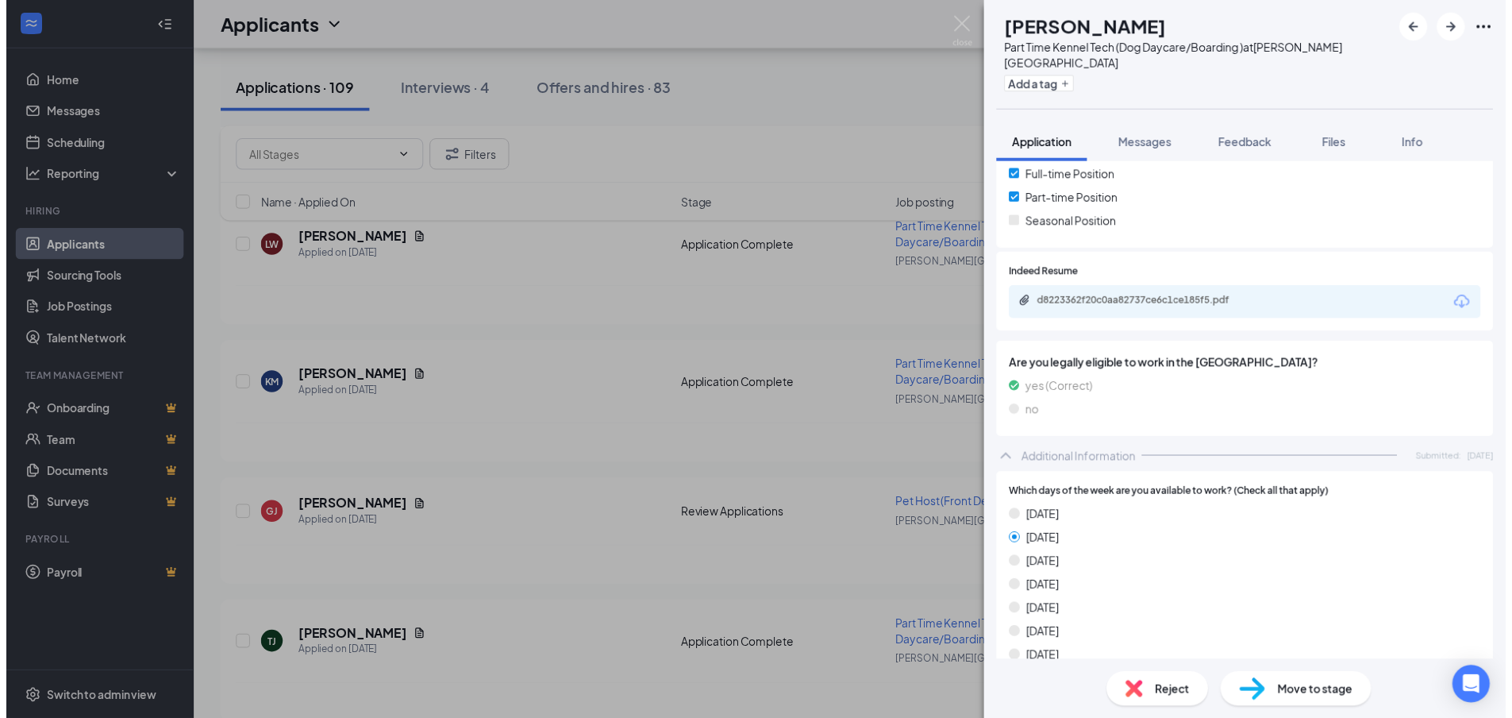
scroll to position [333, 0]
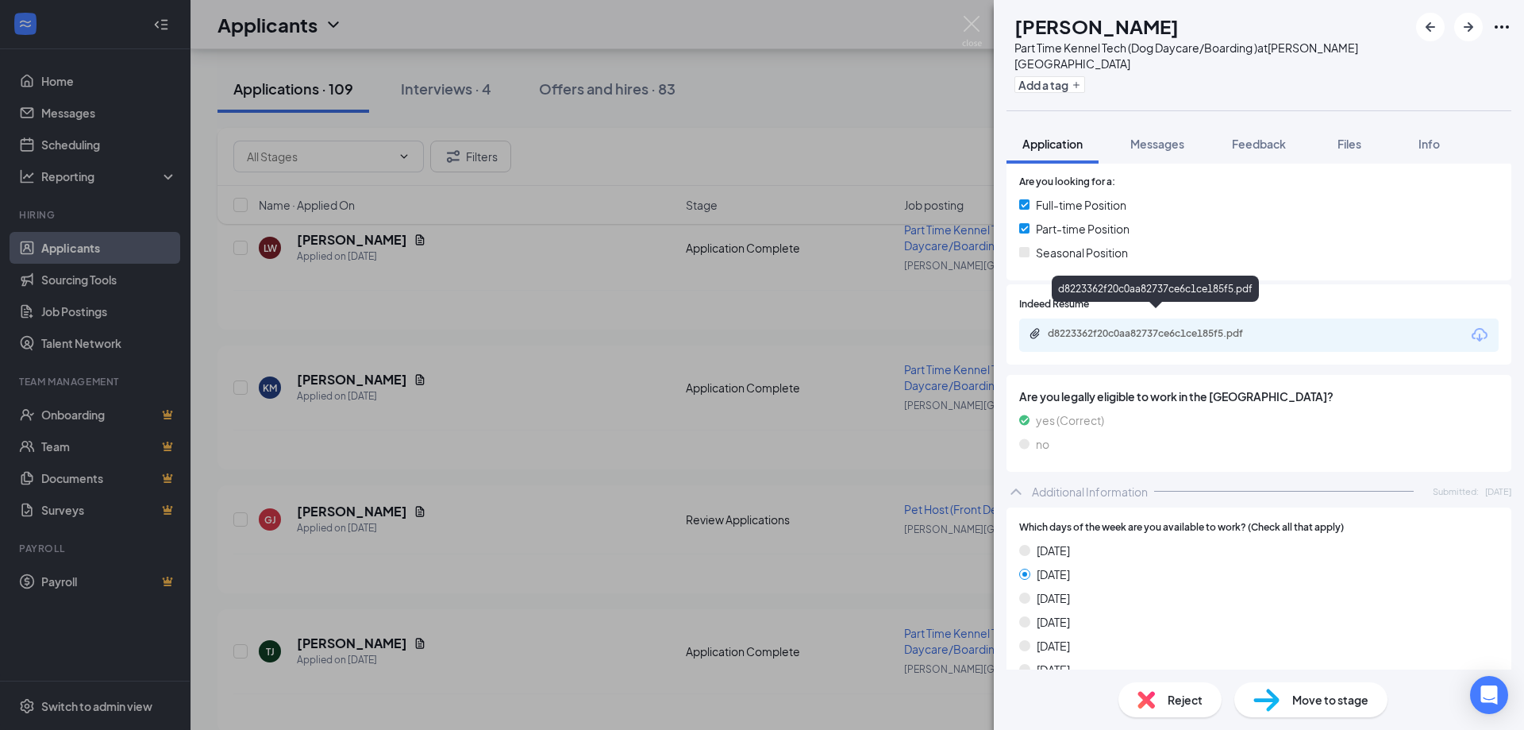
click at [1126, 327] on div "d8223362f20c0aa82737ce6c1ce185f5.pdf" at bounding box center [1159, 333] width 222 height 13
click at [969, 25] on img at bounding box center [972, 31] width 20 height 31
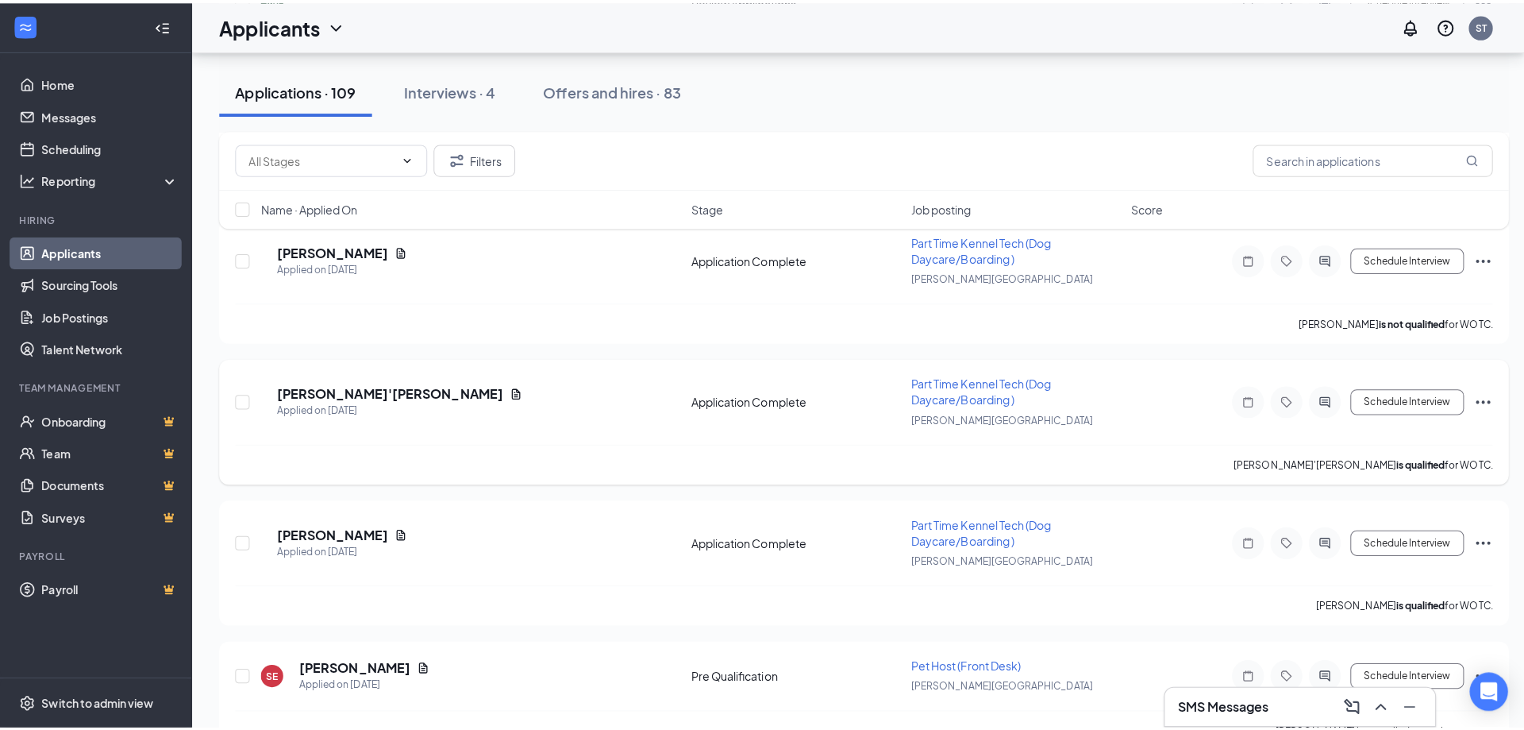
scroll to position [2064, 0]
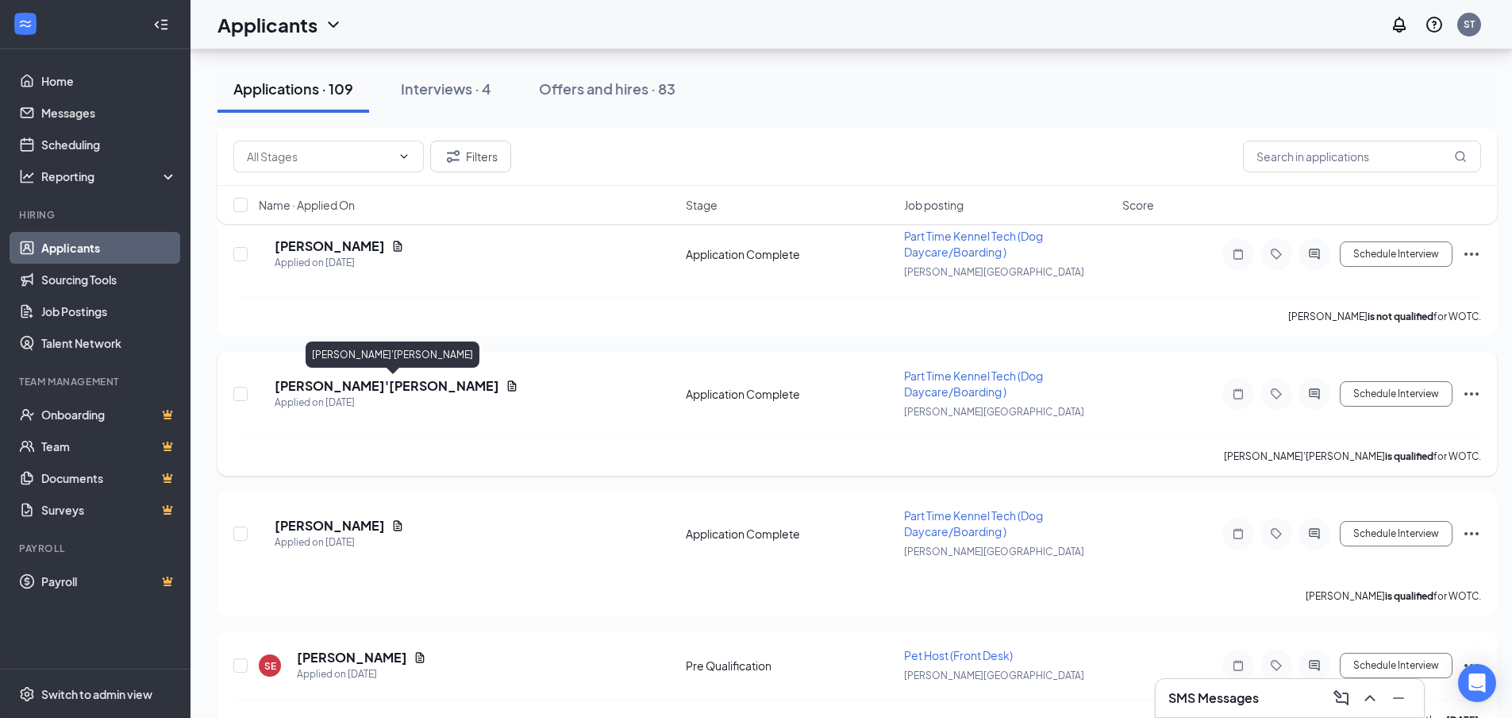
click at [329, 385] on h5 "[PERSON_NAME]'[PERSON_NAME]" at bounding box center [387, 385] width 225 height 17
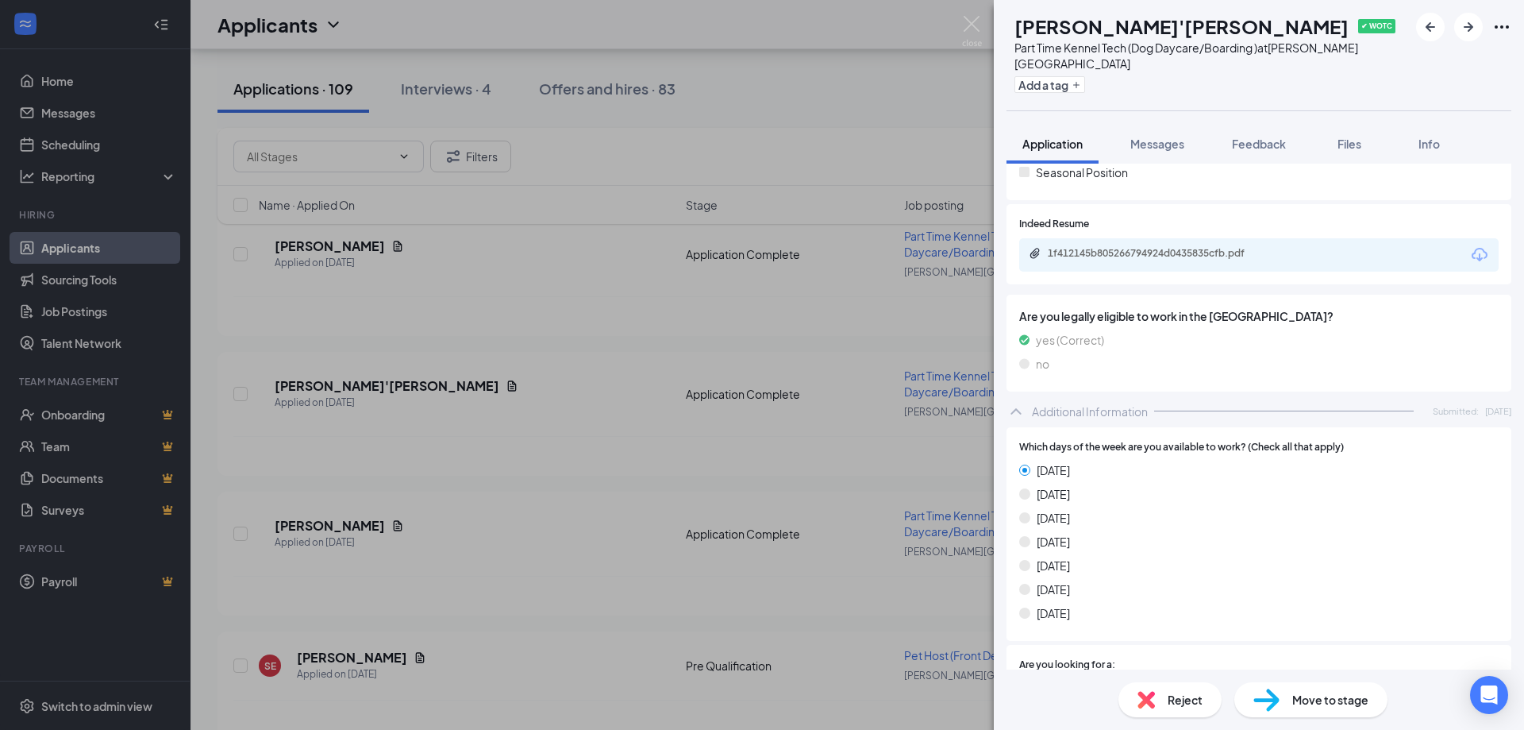
scroll to position [413, 0]
click at [1108, 308] on span "Are you legally eligible to work in the [GEOGRAPHIC_DATA]?" at bounding box center [1259, 316] width 480 height 17
click at [1129, 248] on div "1f412145b805266794924d0435835cfb.pdf" at bounding box center [1159, 254] width 222 height 13
